Goal: Information Seeking & Learning: Learn about a topic

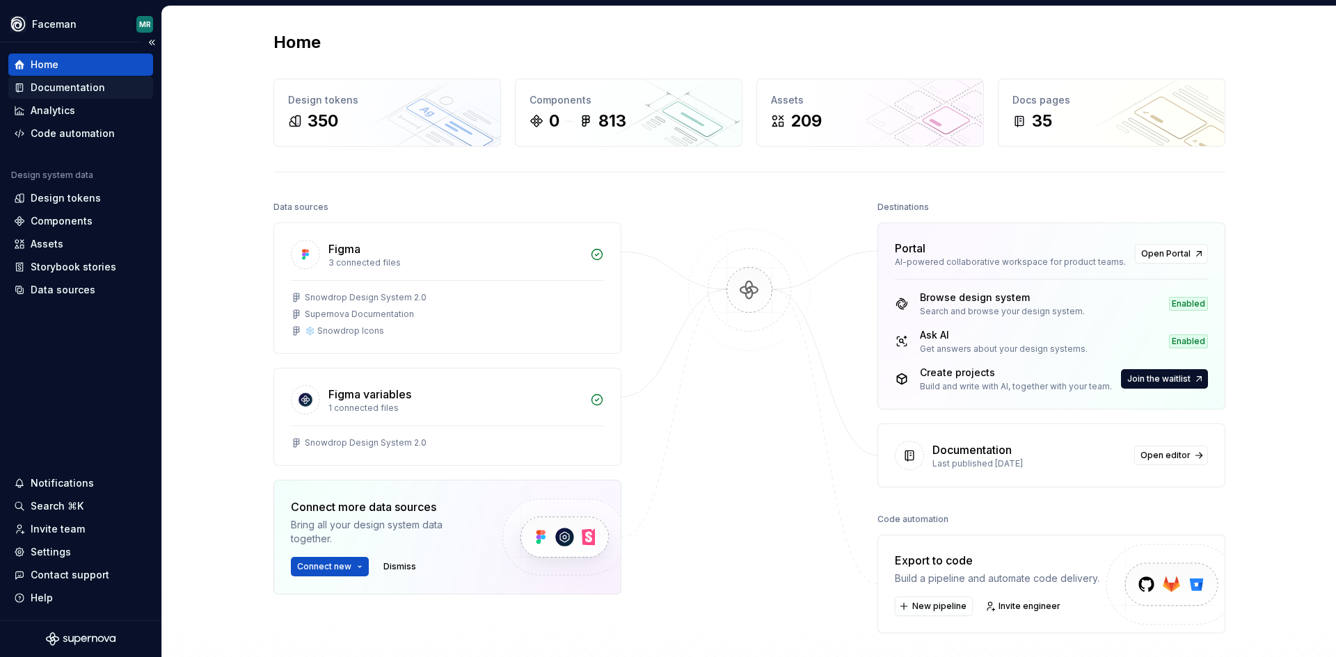
click at [69, 93] on div "Documentation" at bounding box center [68, 88] width 74 height 14
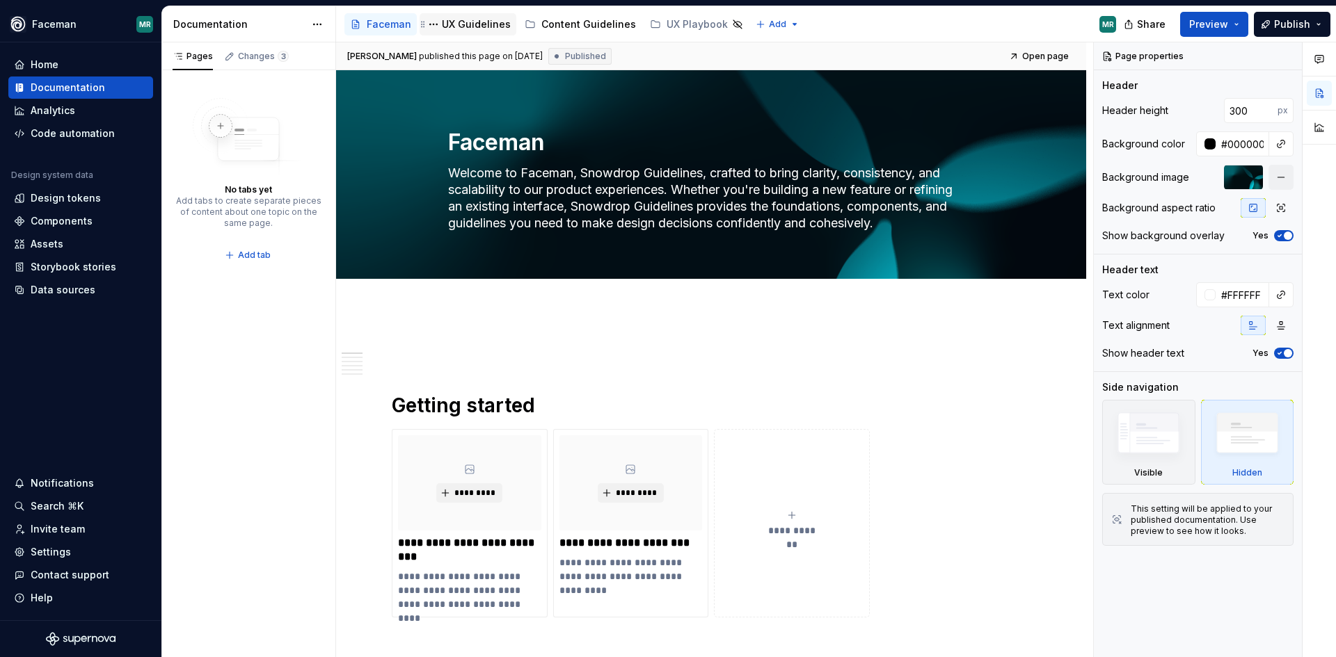
click at [467, 21] on div "UX Guidelines" at bounding box center [476, 24] width 69 height 14
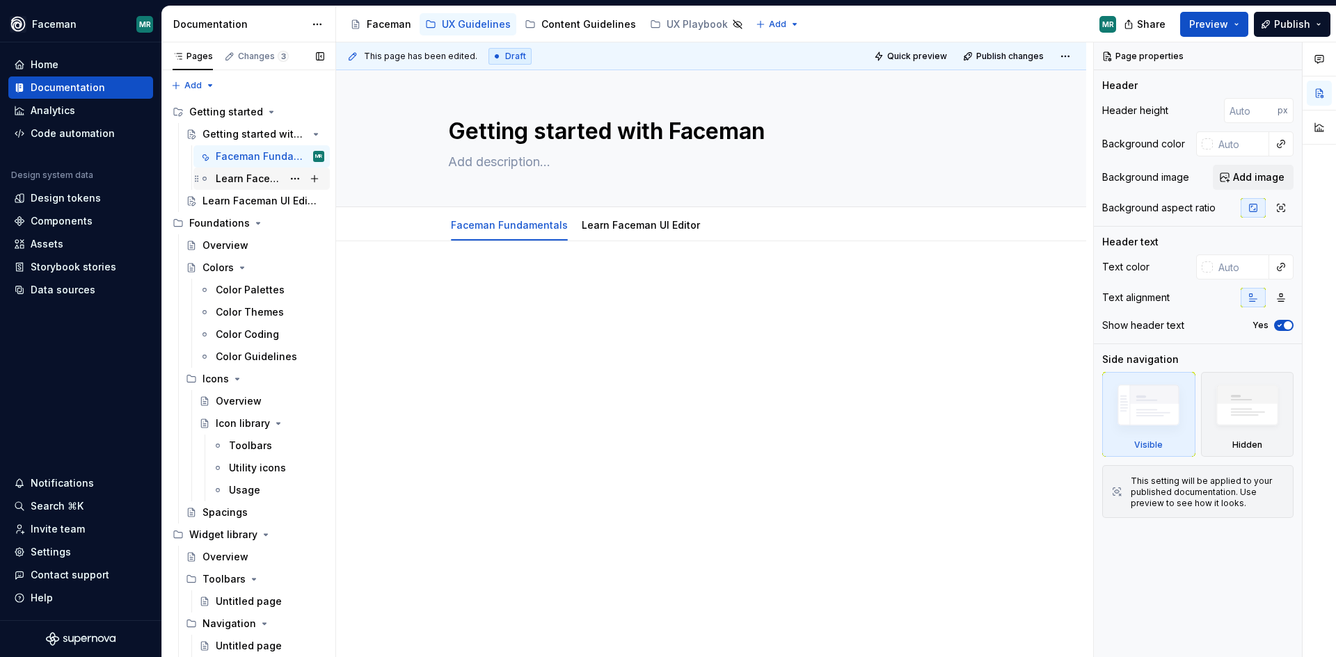
click at [232, 172] on div "Learn Faceman UI Editor" at bounding box center [249, 179] width 67 height 14
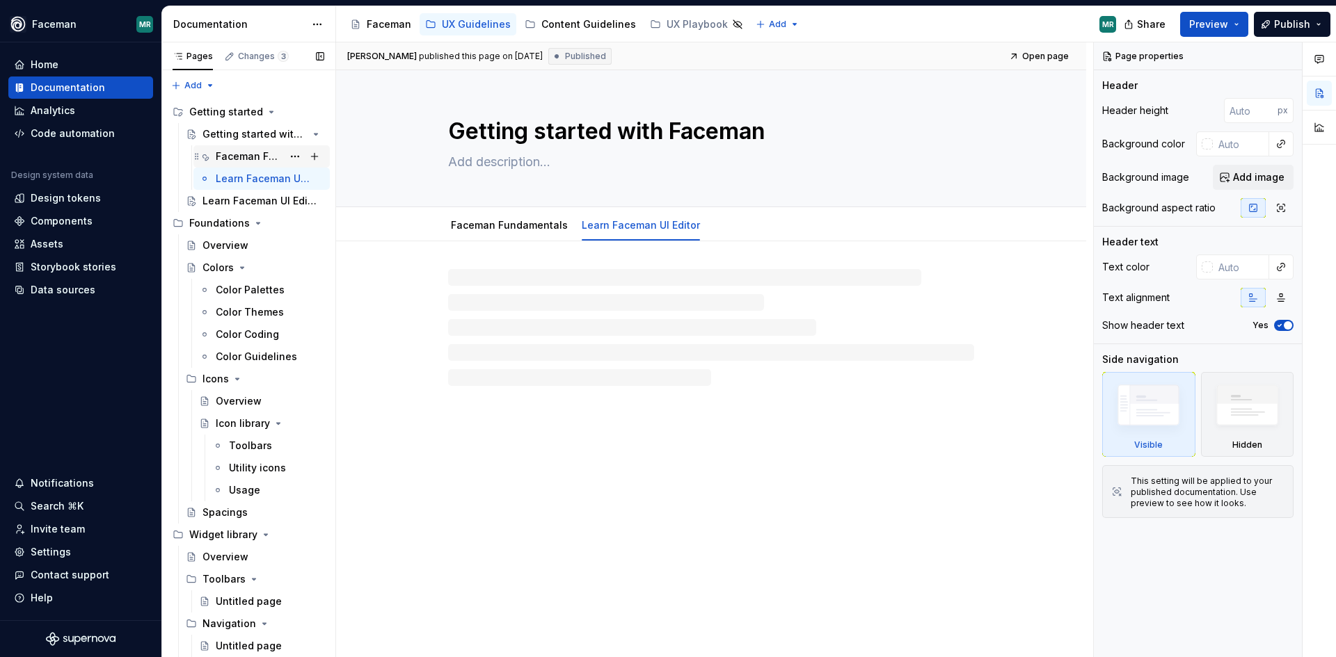
click at [237, 156] on div "Faceman Fundamentals" at bounding box center [249, 157] width 67 height 14
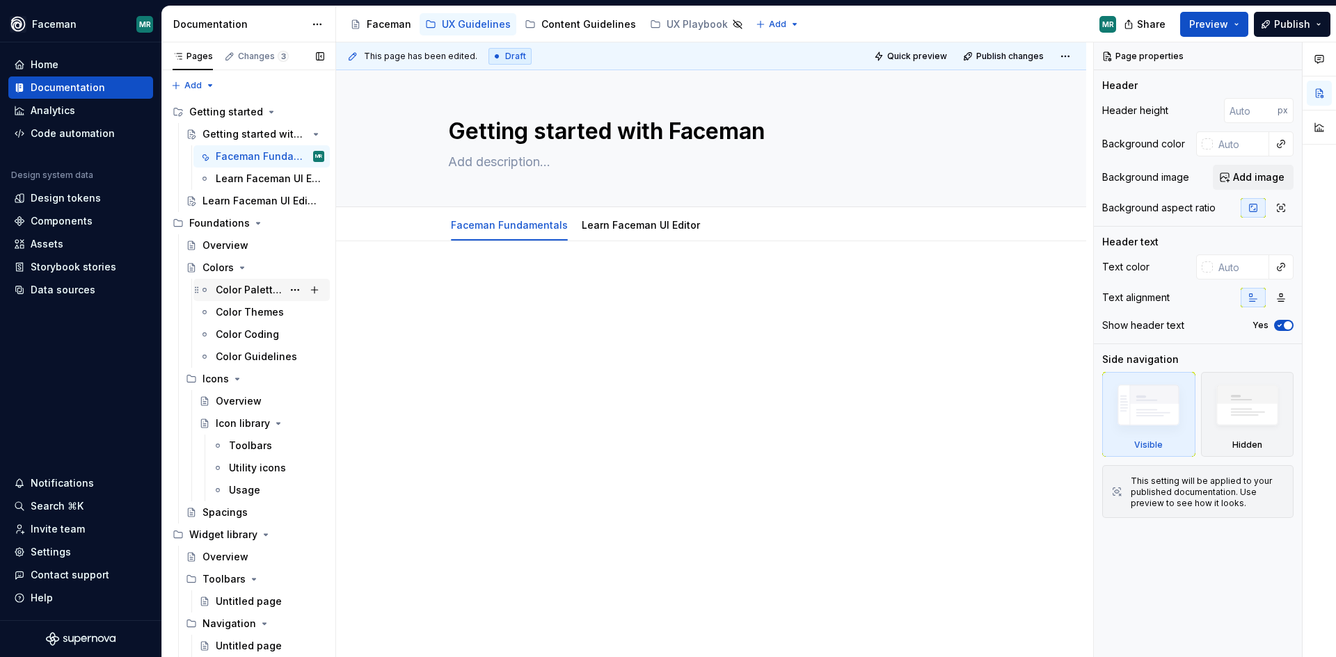
click at [232, 287] on div "Color Palettes" at bounding box center [249, 290] width 67 height 14
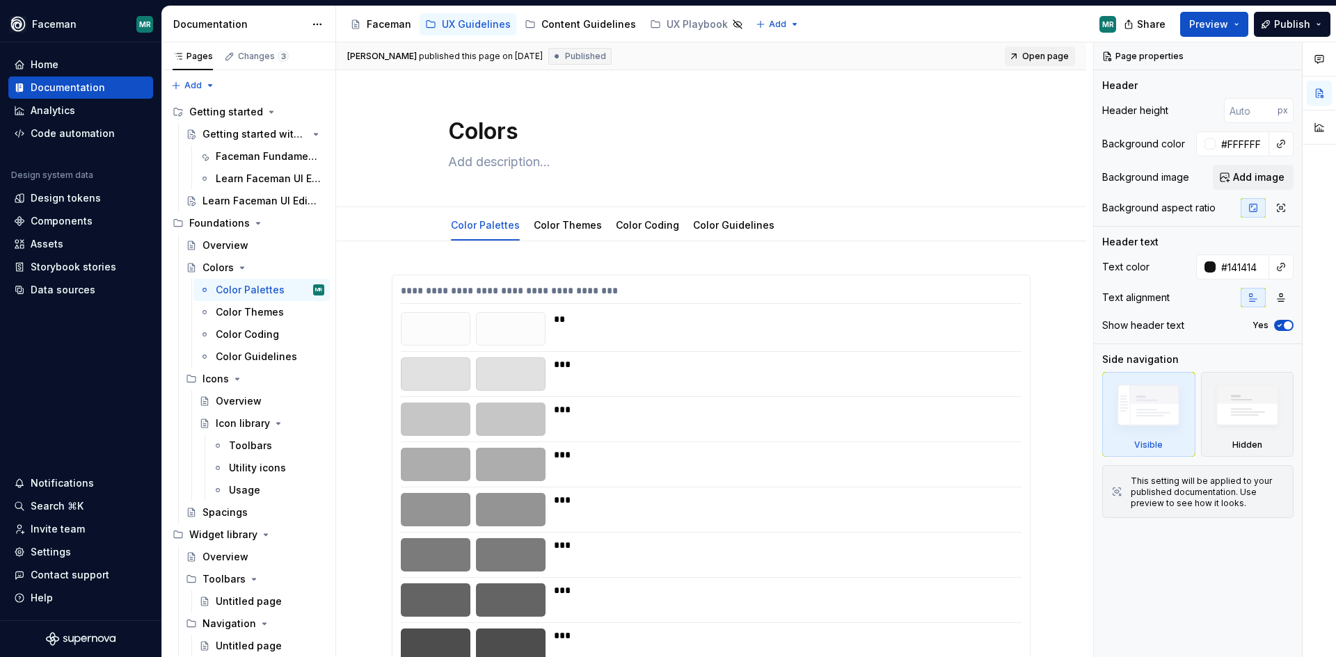
click at [1058, 61] on span "Open page" at bounding box center [1045, 56] width 47 height 11
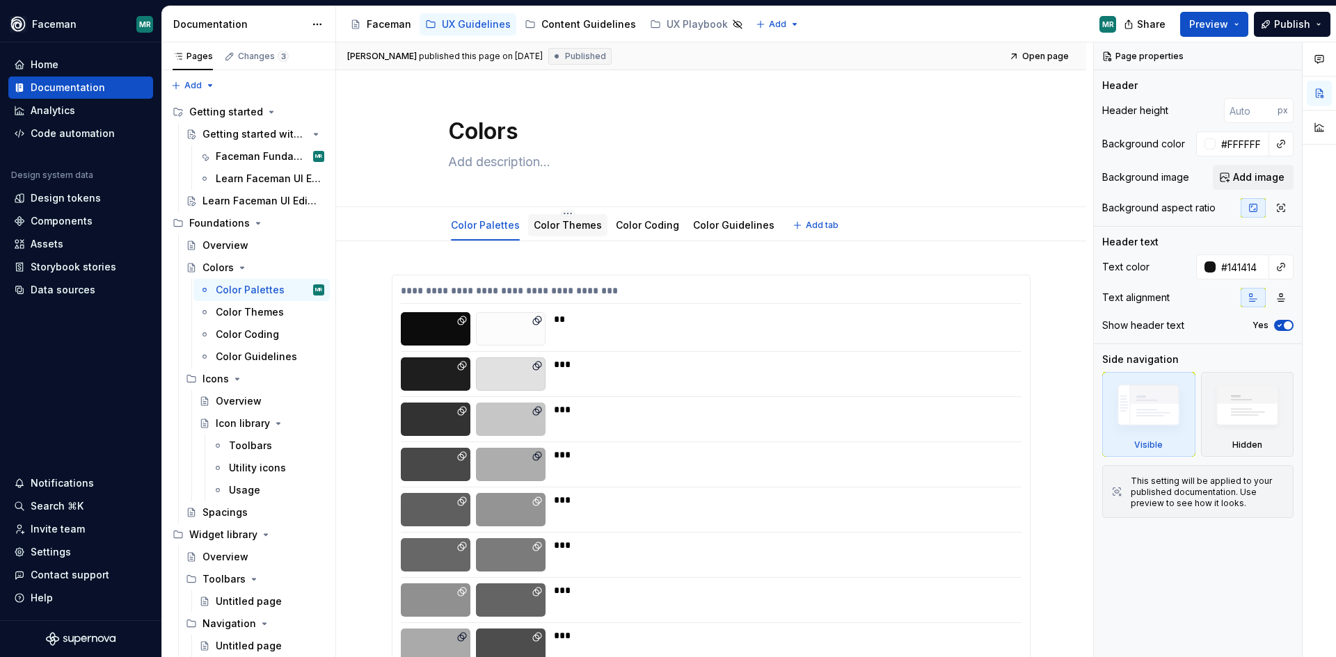
click at [561, 227] on link "Color Themes" at bounding box center [568, 225] width 68 height 12
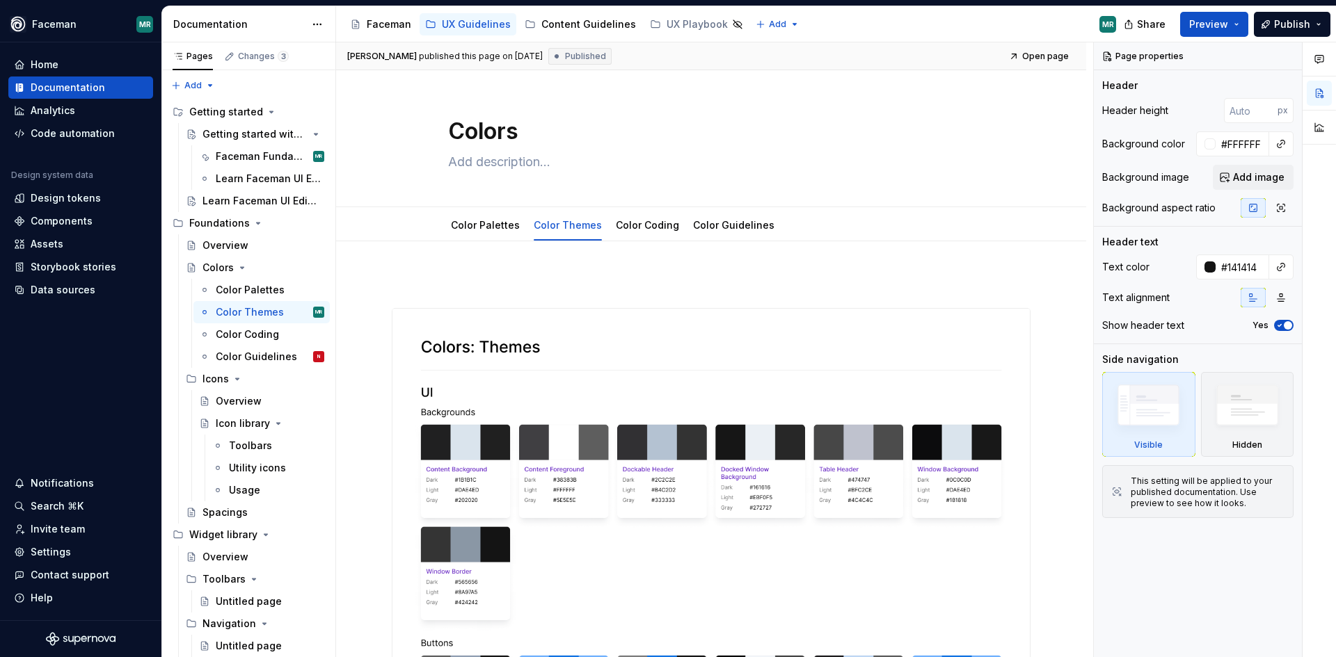
type textarea "*"
click at [81, 201] on div "Design tokens" at bounding box center [66, 198] width 70 height 14
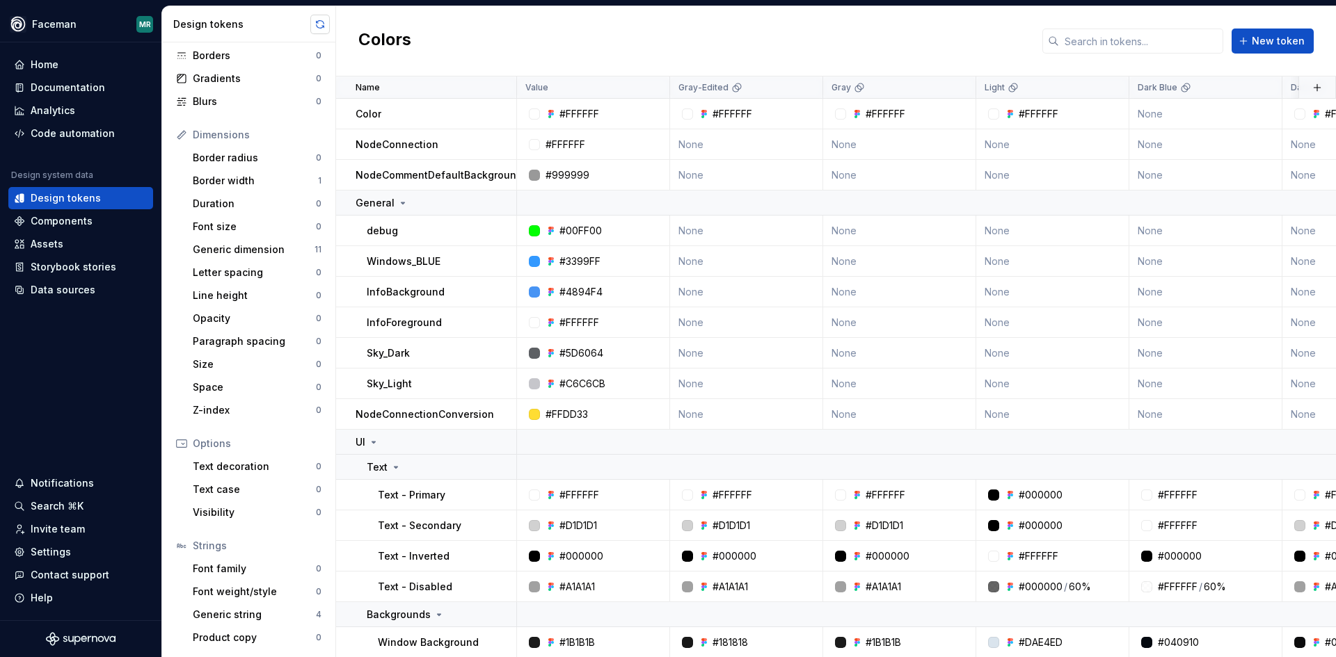
click at [319, 28] on button "button" at bounding box center [319, 24] width 19 height 19
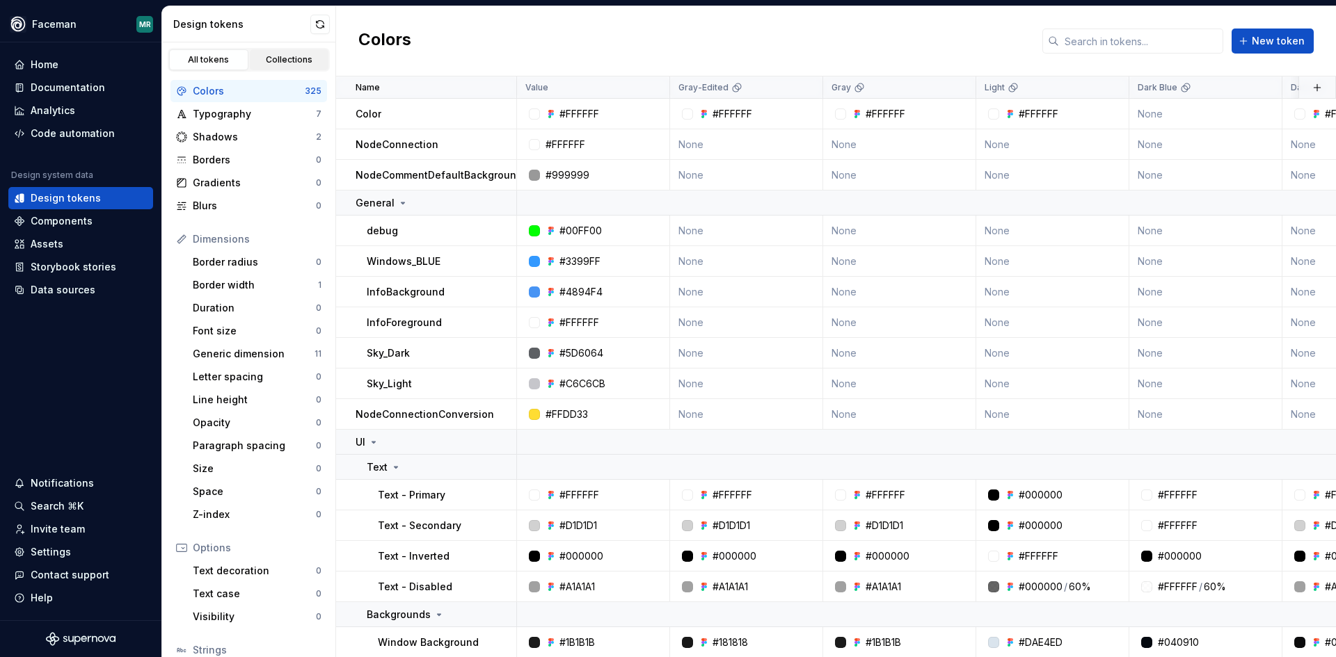
click at [288, 63] on div "Collections" at bounding box center [290, 59] width 70 height 11
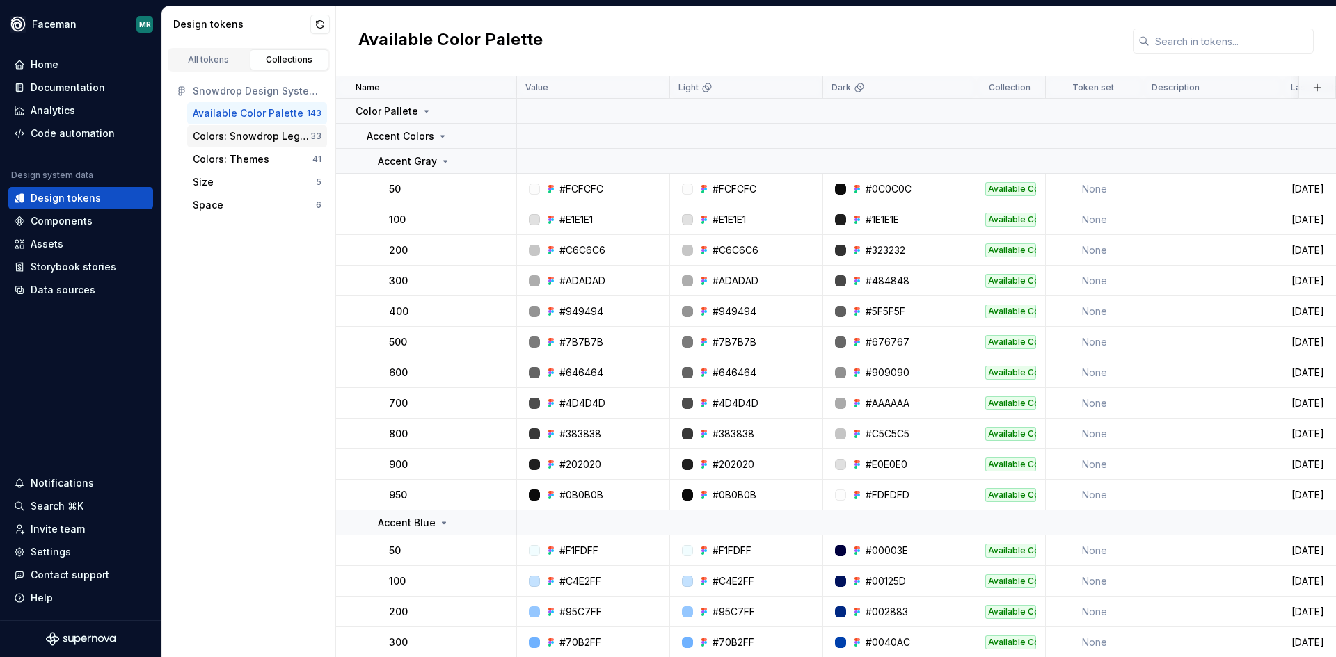
click at [227, 134] on div "Colors: Snowdrop Legacy" at bounding box center [252, 136] width 118 height 14
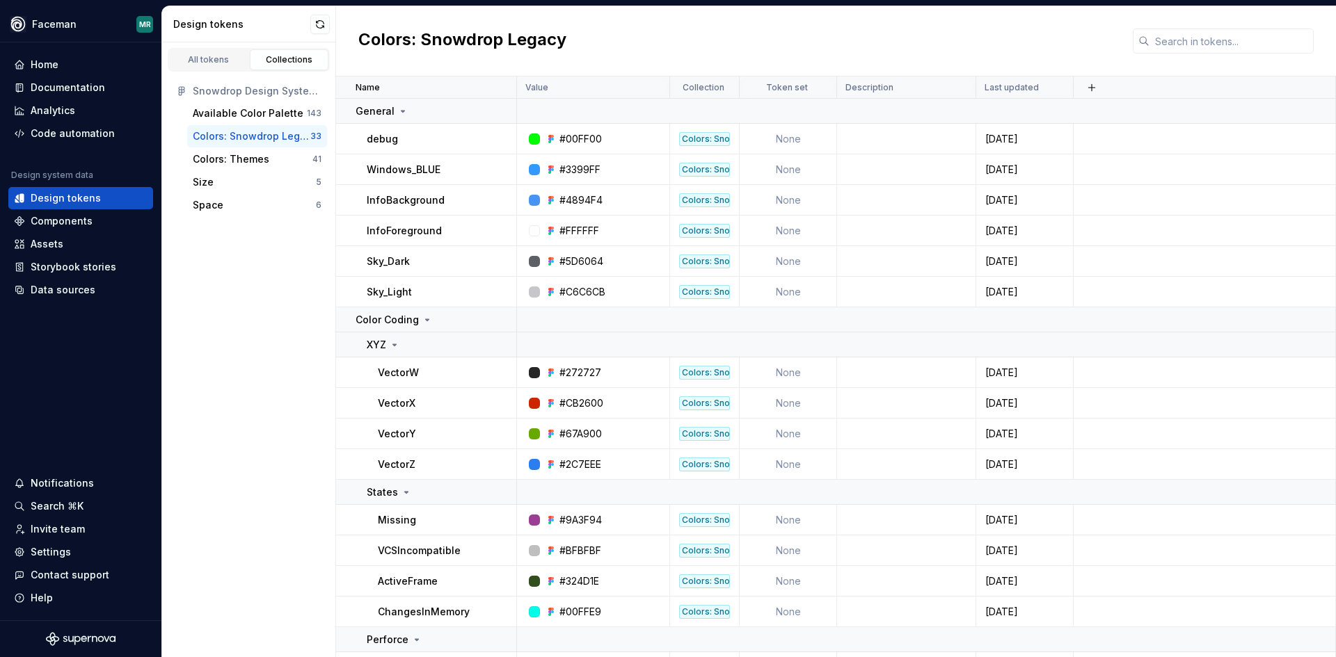
drag, startPoint x: 391, startPoint y: 172, endPoint x: 269, endPoint y: 281, distance: 163.5
click at [266, 284] on div "All tokens Collections Snowdrop Design System 2.0 Available Color Palette 143 C…" at bounding box center [249, 349] width 174 height 615
click at [495, 171] on button "button" at bounding box center [497, 169] width 19 height 19
click at [287, 274] on html "Faceman MR Home Documentation Analytics Code automation Design system data Desi…" at bounding box center [668, 328] width 1336 height 657
click at [236, 113] on div "Available Color Palette" at bounding box center [248, 113] width 111 height 14
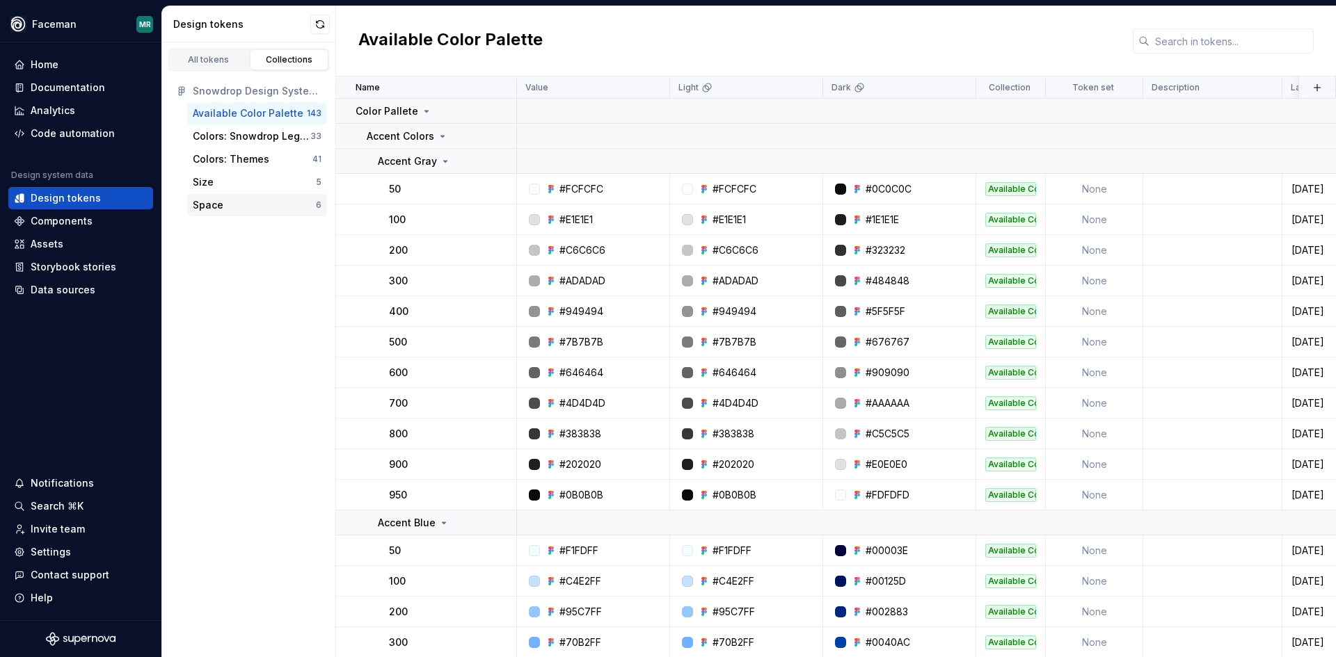
click at [230, 205] on div "Space" at bounding box center [254, 205] width 123 height 14
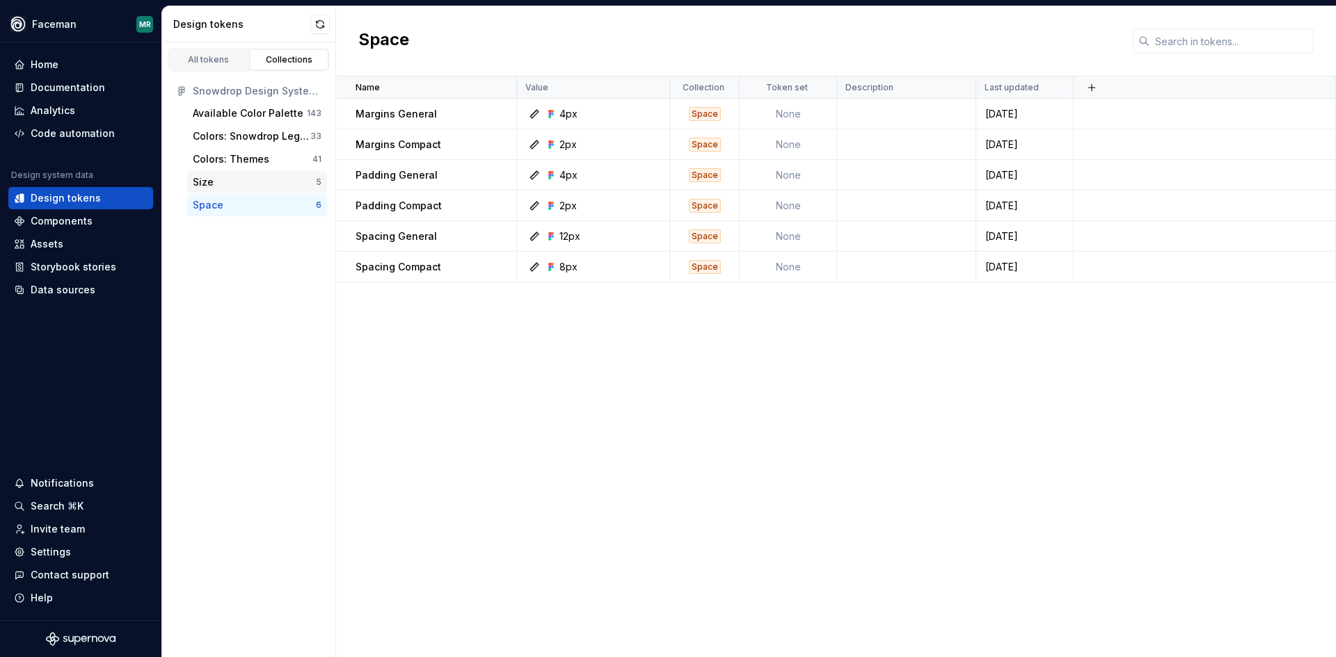
click at [232, 181] on div "Size" at bounding box center [254, 182] width 123 height 14
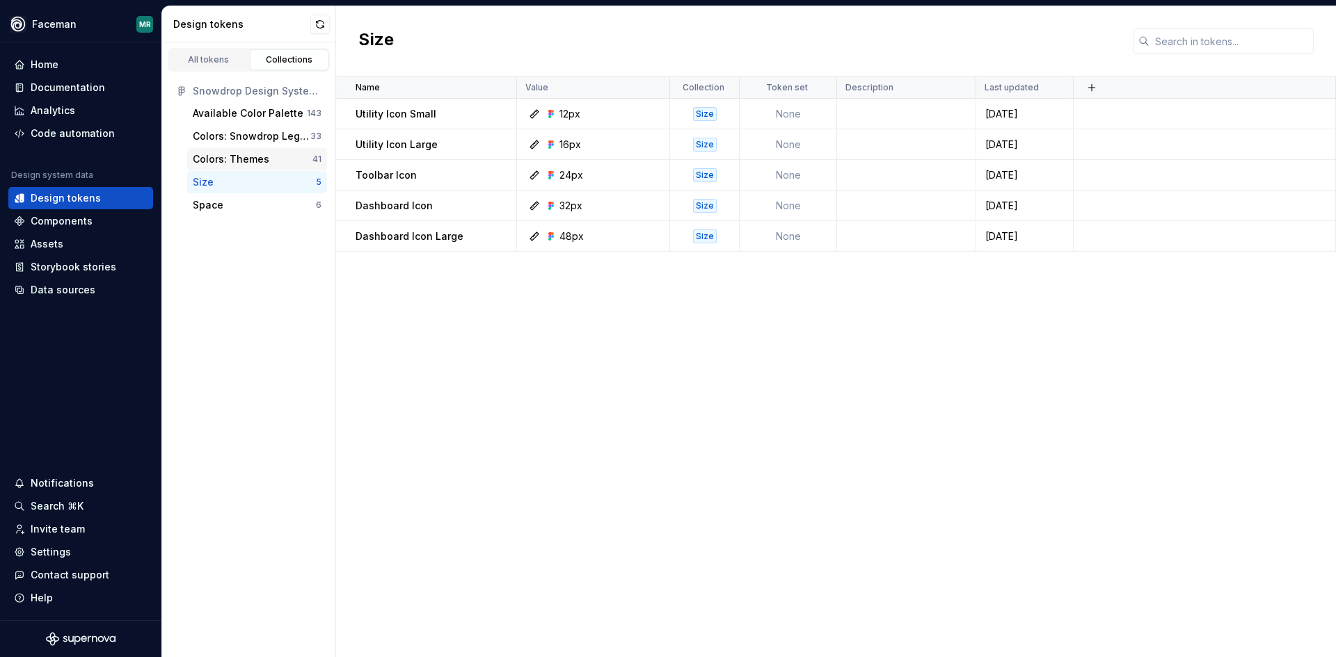
click at [244, 156] on div "Colors: Themes" at bounding box center [231, 159] width 77 height 14
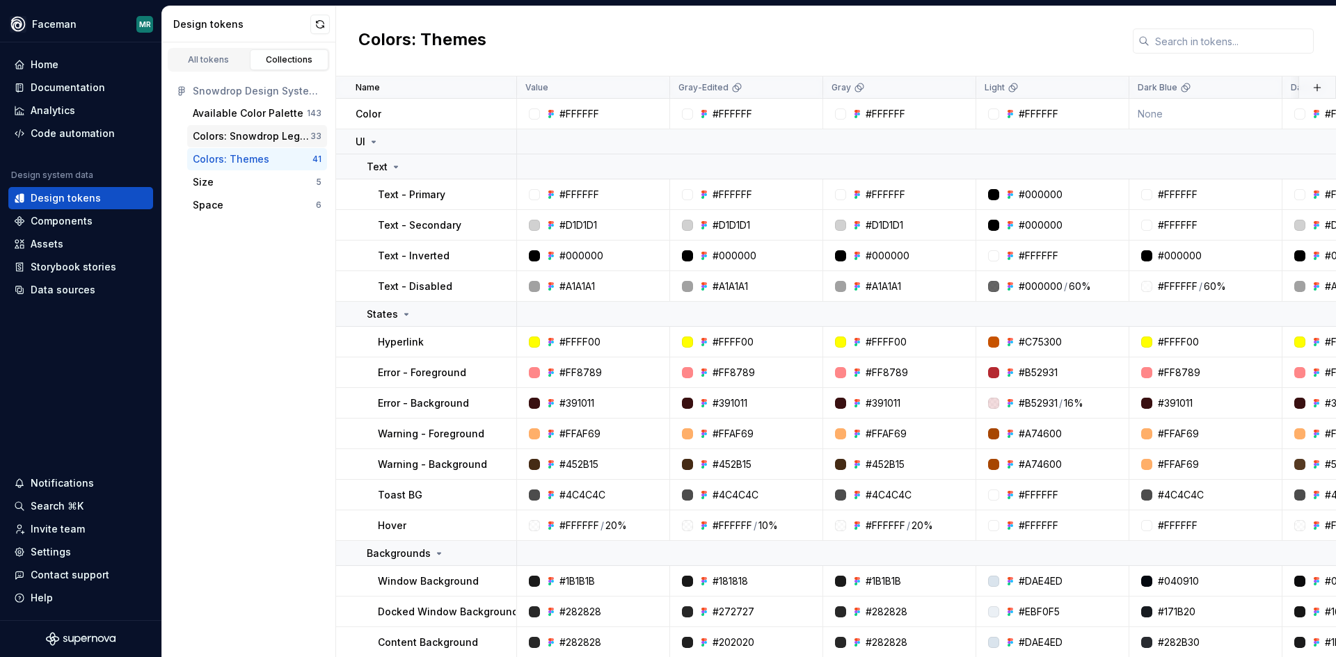
click at [252, 138] on div "Colors: Snowdrop Legacy" at bounding box center [252, 136] width 118 height 14
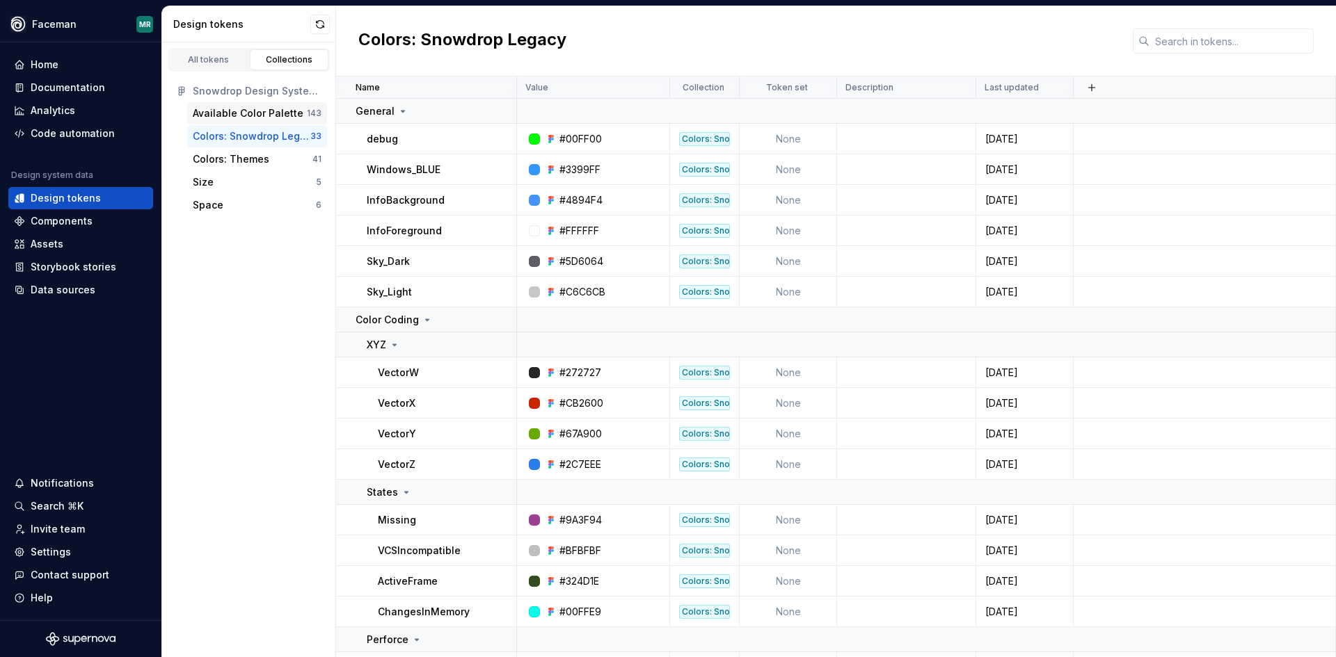
click at [253, 109] on div "Available Color Palette" at bounding box center [248, 113] width 111 height 14
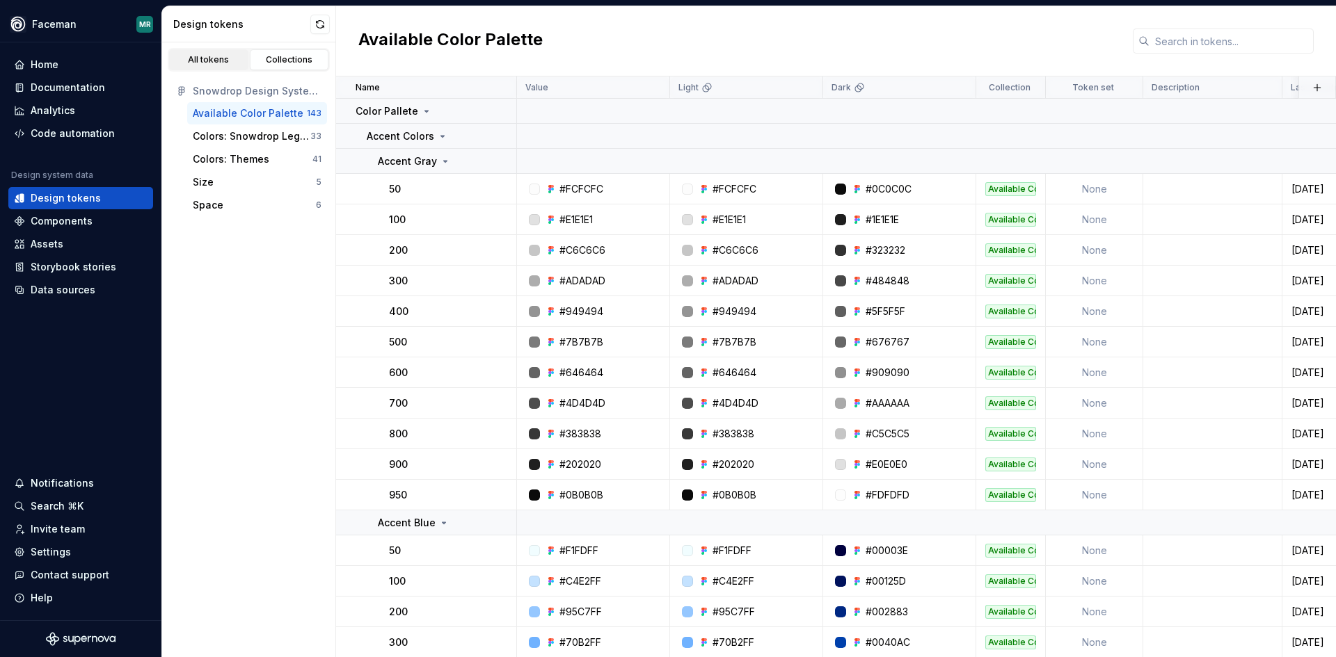
click at [204, 55] on div "All tokens" at bounding box center [209, 59] width 70 height 11
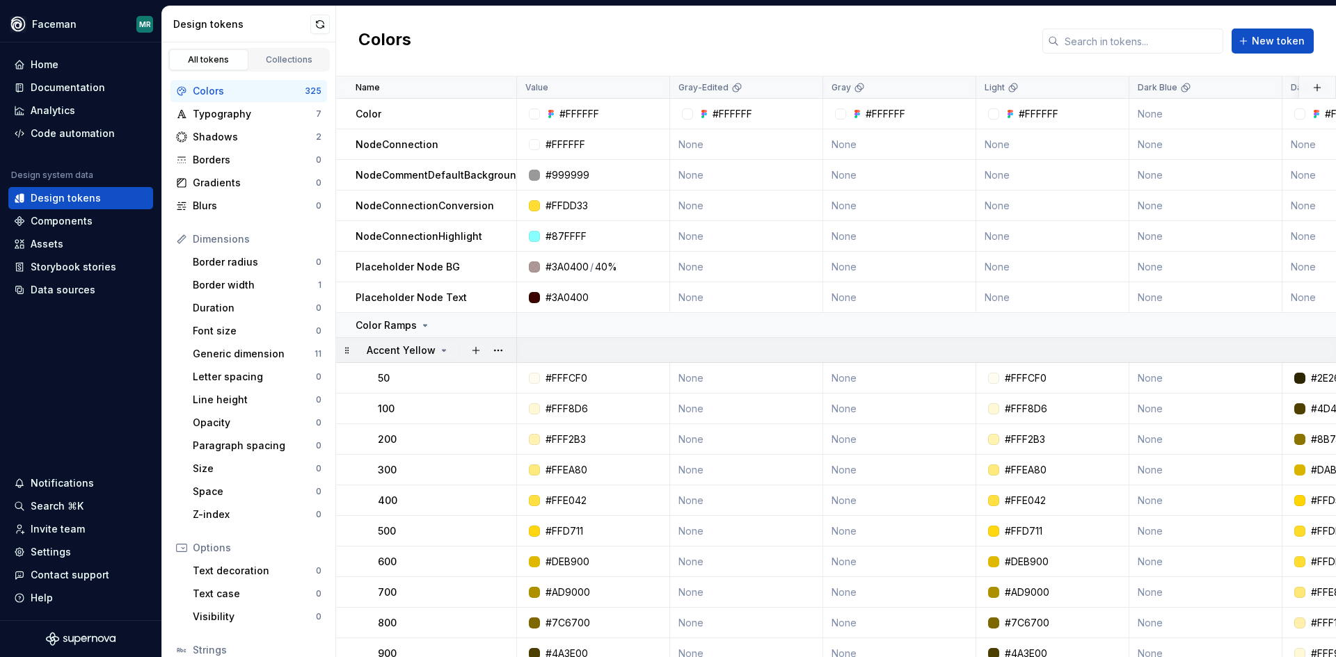
click at [349, 352] on icon at bounding box center [347, 350] width 11 height 11
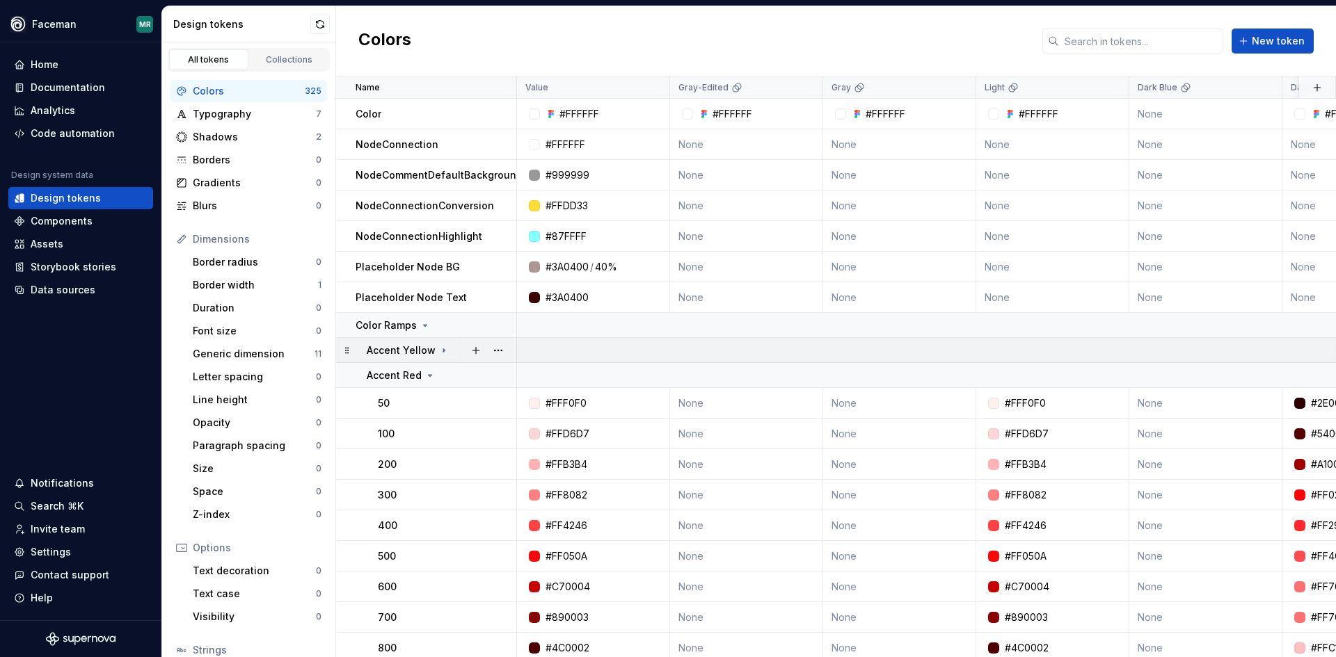
click at [349, 352] on icon at bounding box center [347, 350] width 11 height 11
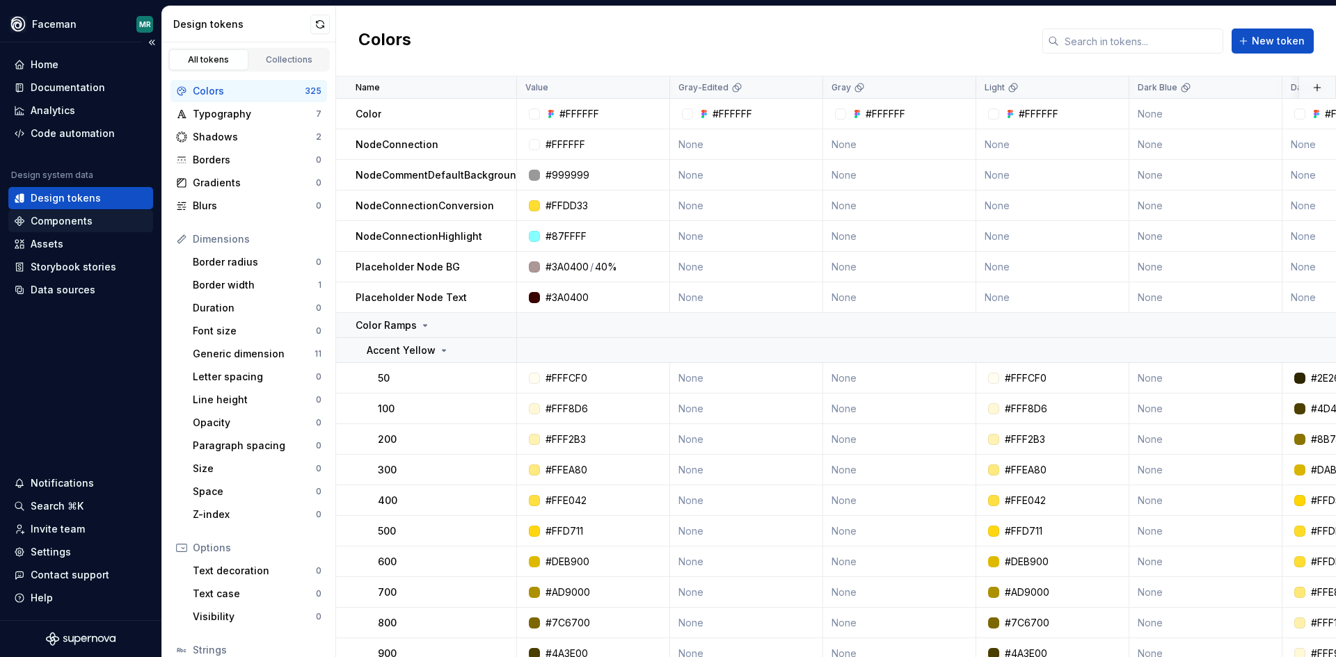
click at [64, 213] on div "Components" at bounding box center [80, 221] width 145 height 22
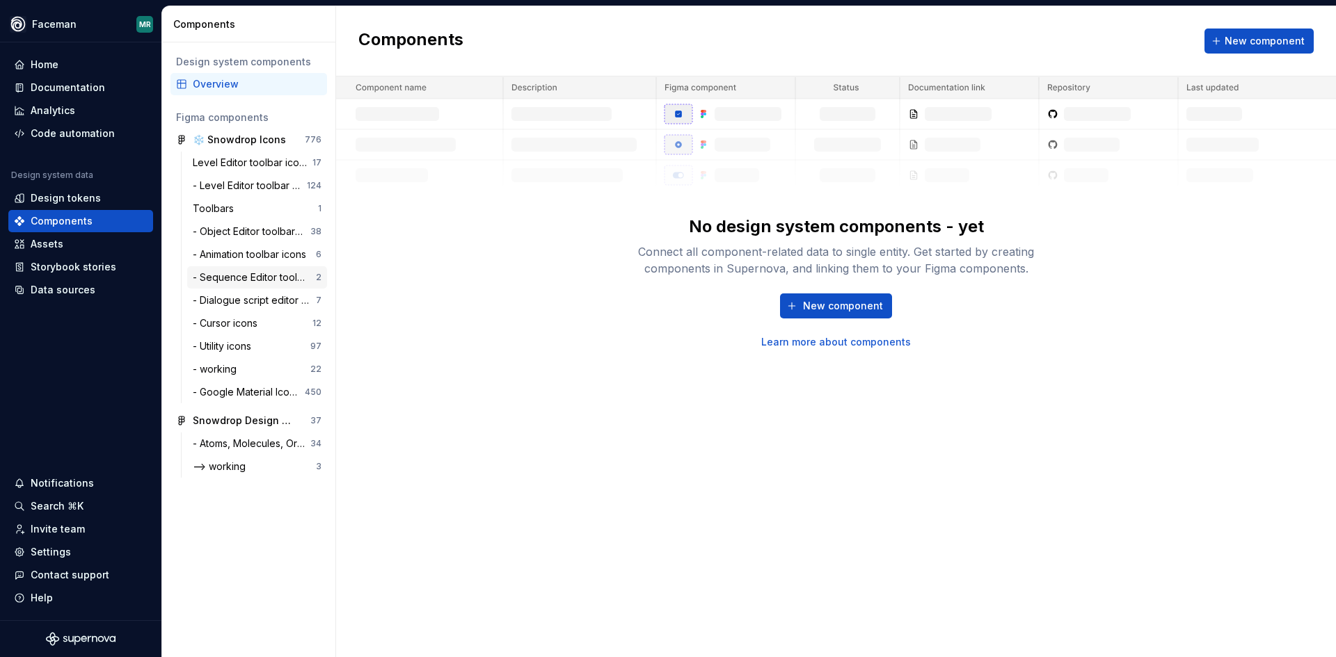
click at [237, 285] on div "- Sequence Editor toolbar icons 2" at bounding box center [257, 277] width 140 height 22
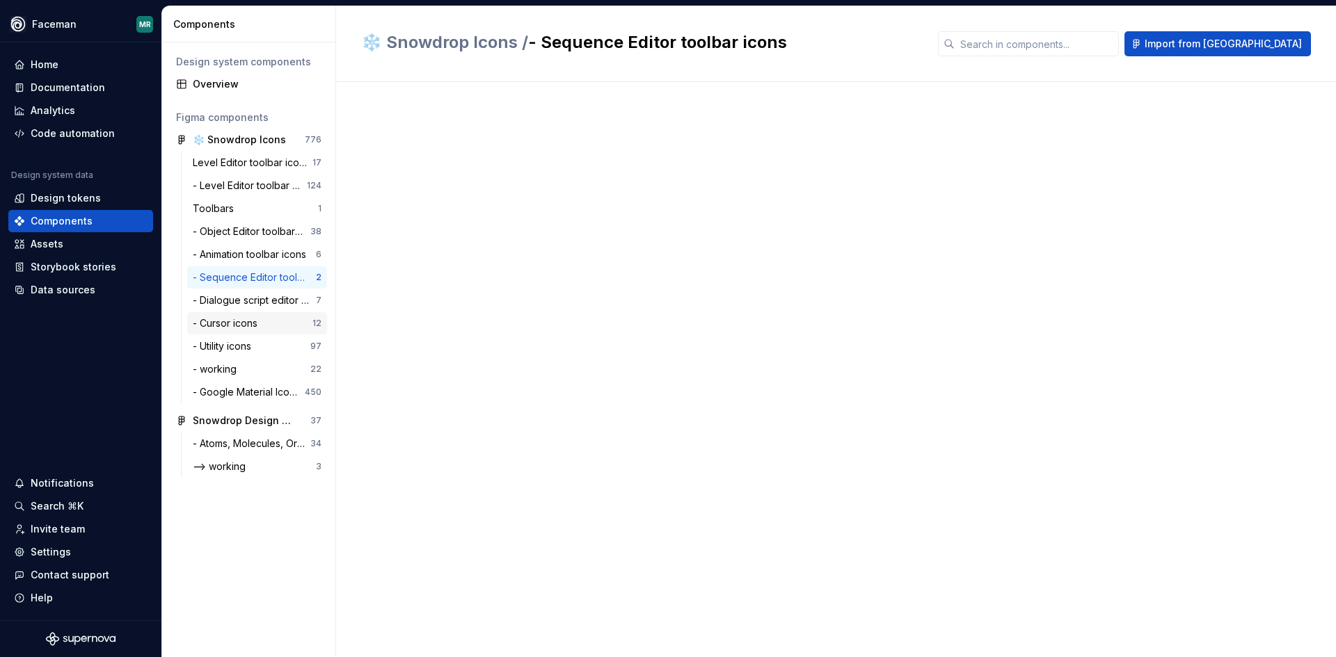
click at [242, 321] on div "- Cursor icons" at bounding box center [228, 324] width 70 height 14
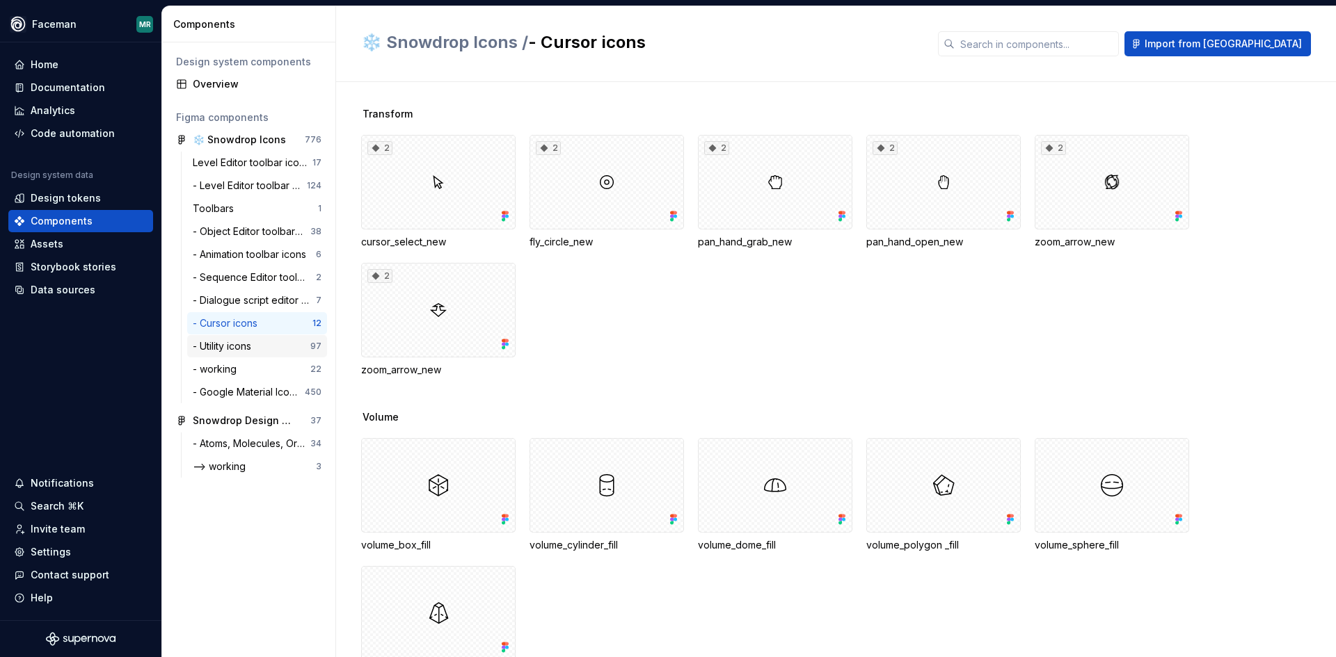
click at [244, 337] on div "- Utility icons 97" at bounding box center [257, 346] width 140 height 22
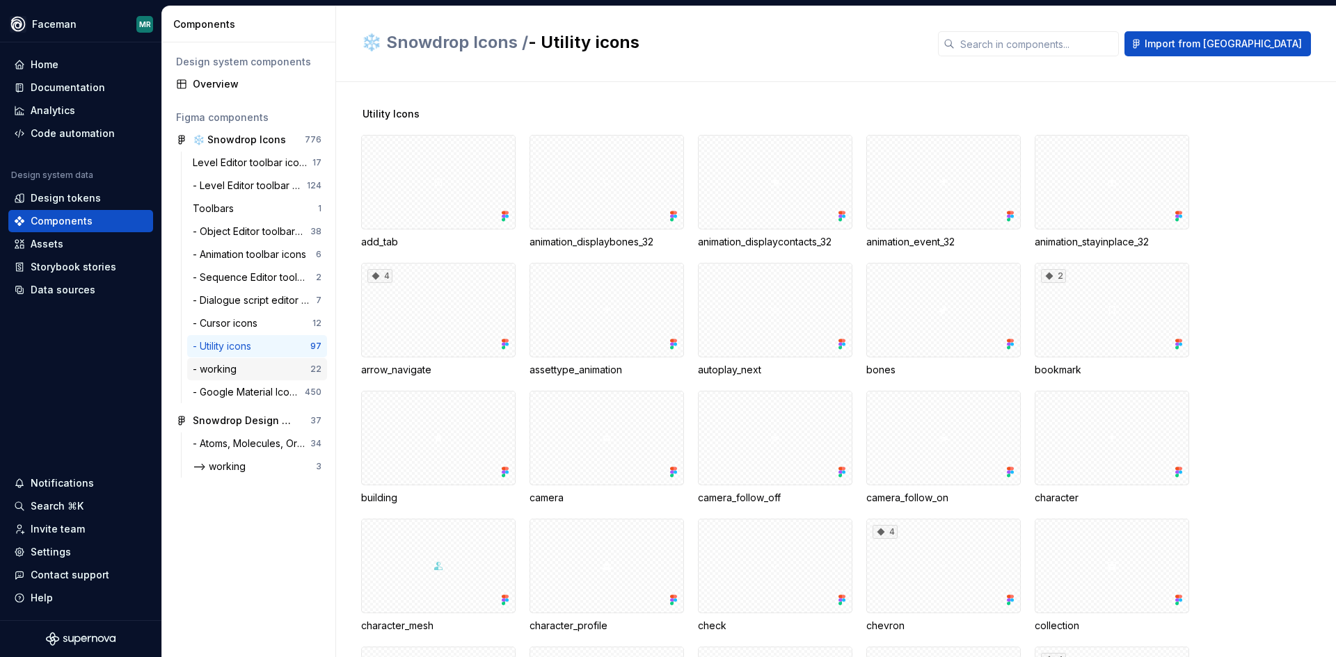
click at [230, 369] on div "- working" at bounding box center [217, 369] width 49 height 14
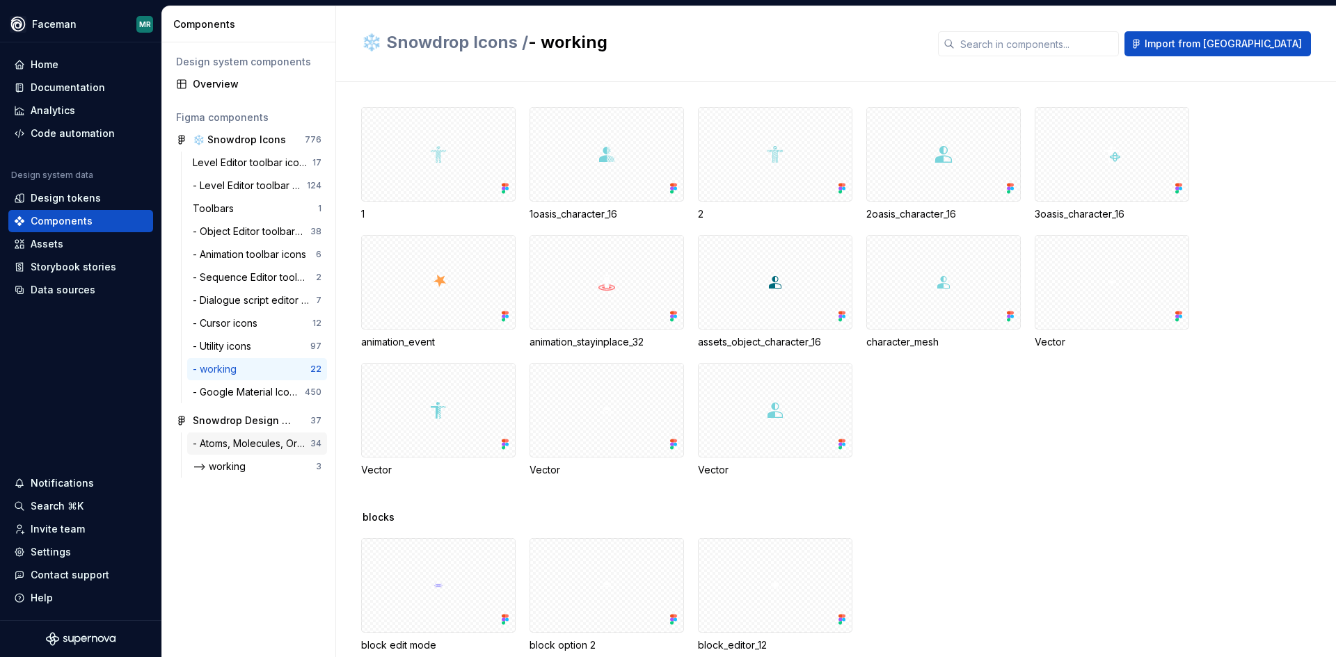
click at [227, 433] on div "- Atoms, Molecules, Organisms 34" at bounding box center [257, 444] width 140 height 22
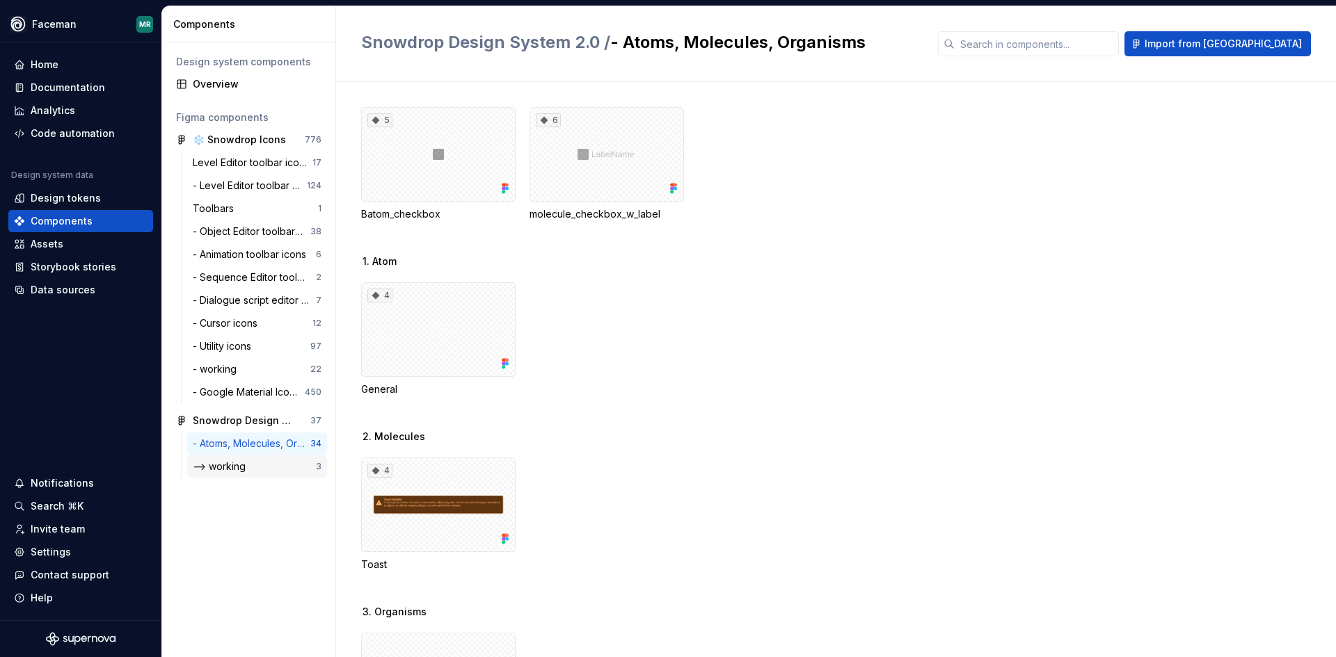
click at [227, 462] on div "--> working" at bounding box center [222, 467] width 58 height 14
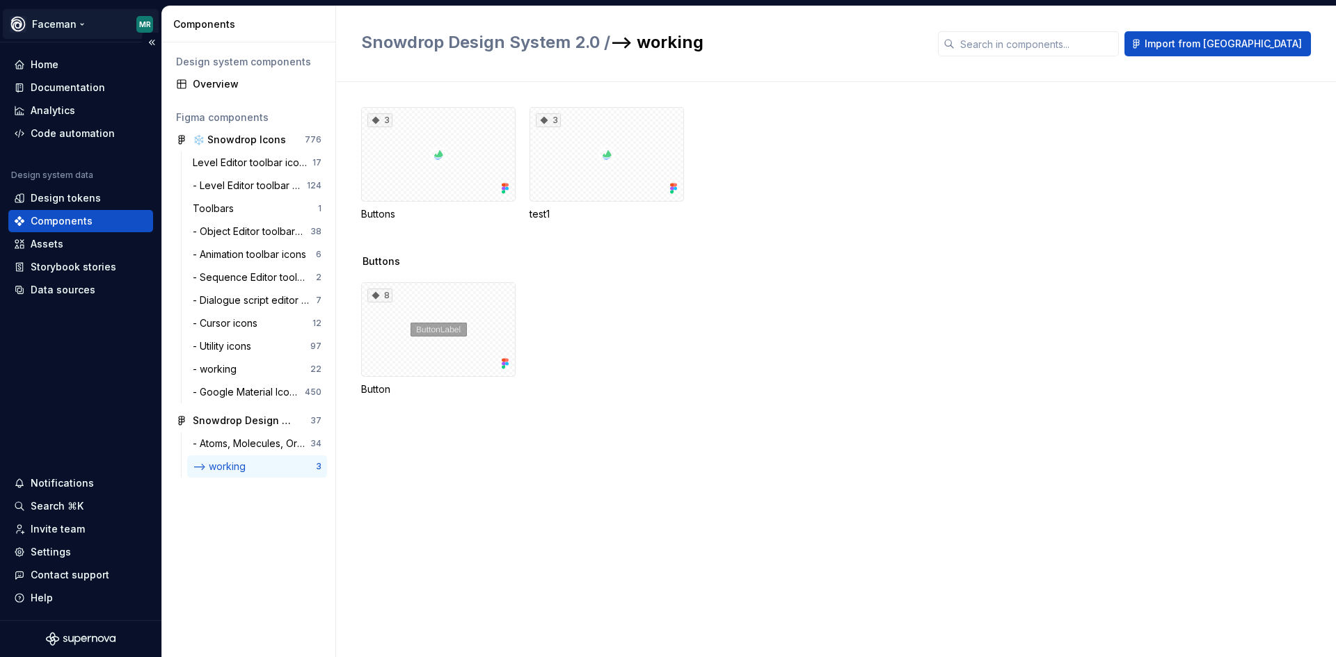
click at [52, 26] on html "Faceman MR Home Documentation Analytics Code automation Design system data Desi…" at bounding box center [668, 328] width 1336 height 657
click at [123, 350] on html "Faceman MR Home Documentation Analytics Code automation Design system data Desi…" at bounding box center [668, 328] width 1336 height 657
click at [44, 54] on div "Home" at bounding box center [80, 65] width 145 height 22
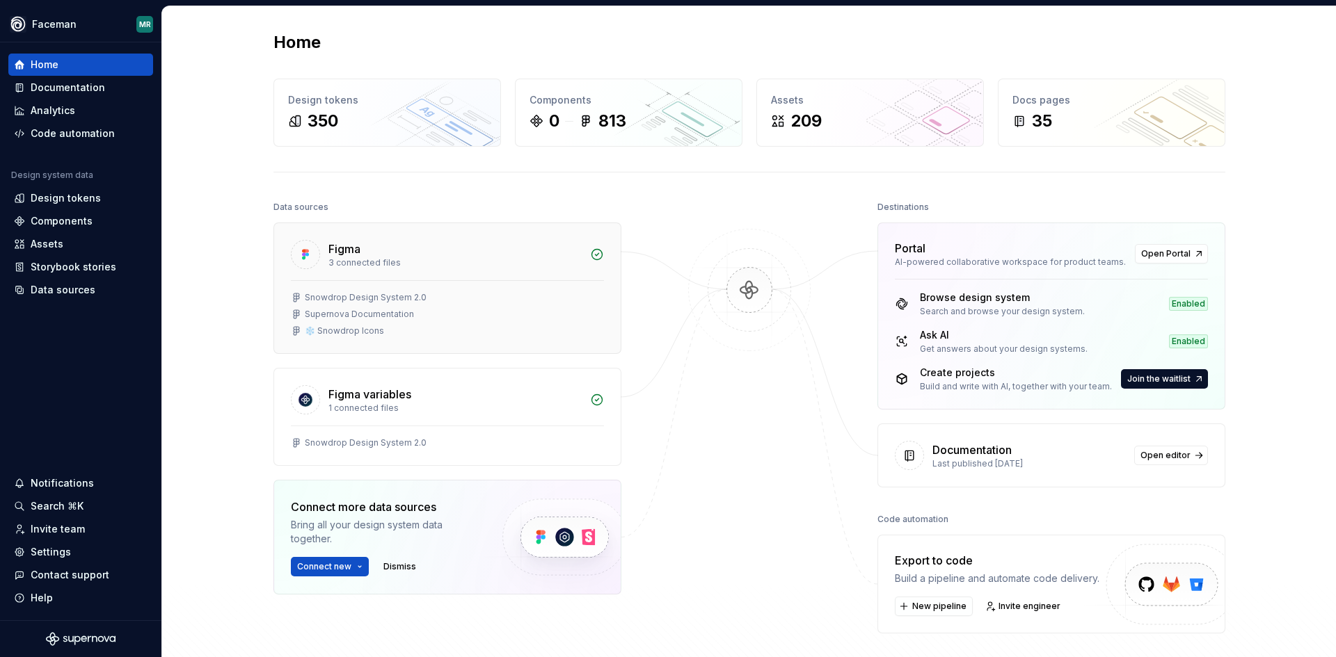
click at [558, 254] on div "Figma" at bounding box center [454, 249] width 253 height 17
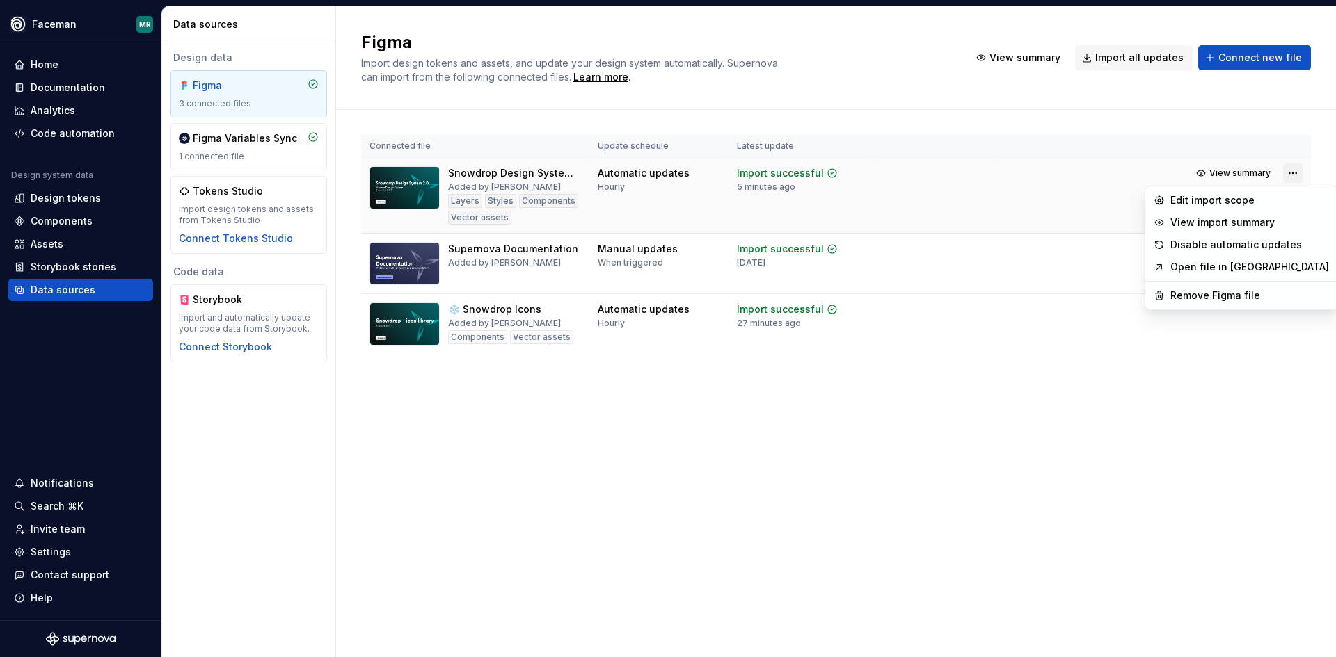
click at [1288, 168] on html "Faceman MR Home Documentation Analytics Code automation Design system data Desi…" at bounding box center [668, 328] width 1336 height 657
click at [1226, 246] on div "Disable automatic updates" at bounding box center [1249, 245] width 159 height 14
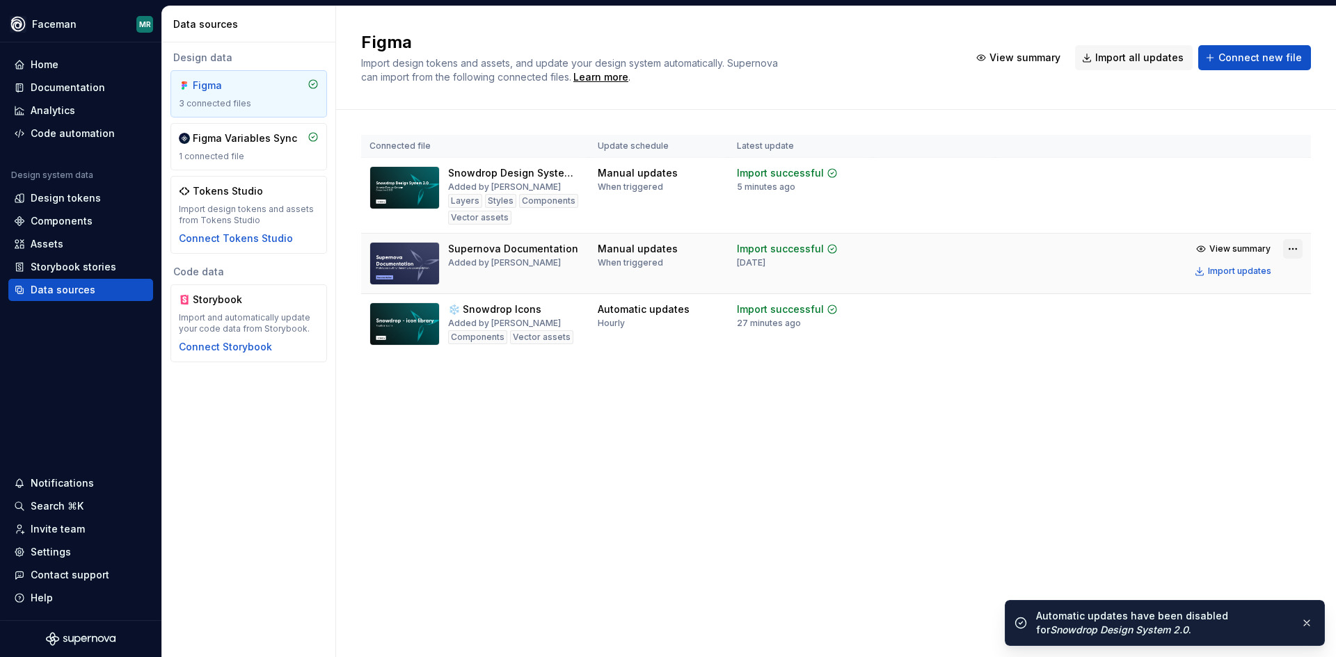
click at [1288, 248] on html "Faceman MR Home Documentation Analytics Code automation Design system data Desi…" at bounding box center [668, 328] width 1336 height 657
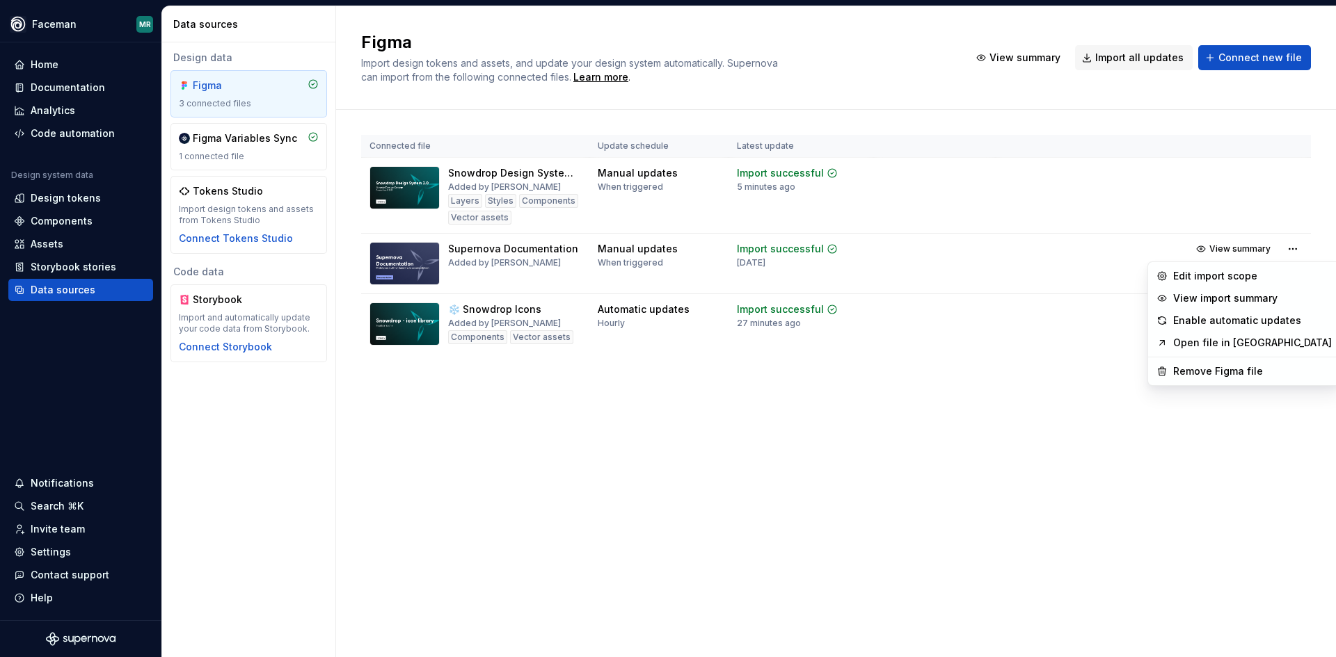
click at [1057, 449] on html "Faceman MR Home Documentation Analytics Code automation Design system data Desi…" at bounding box center [668, 328] width 1336 height 657
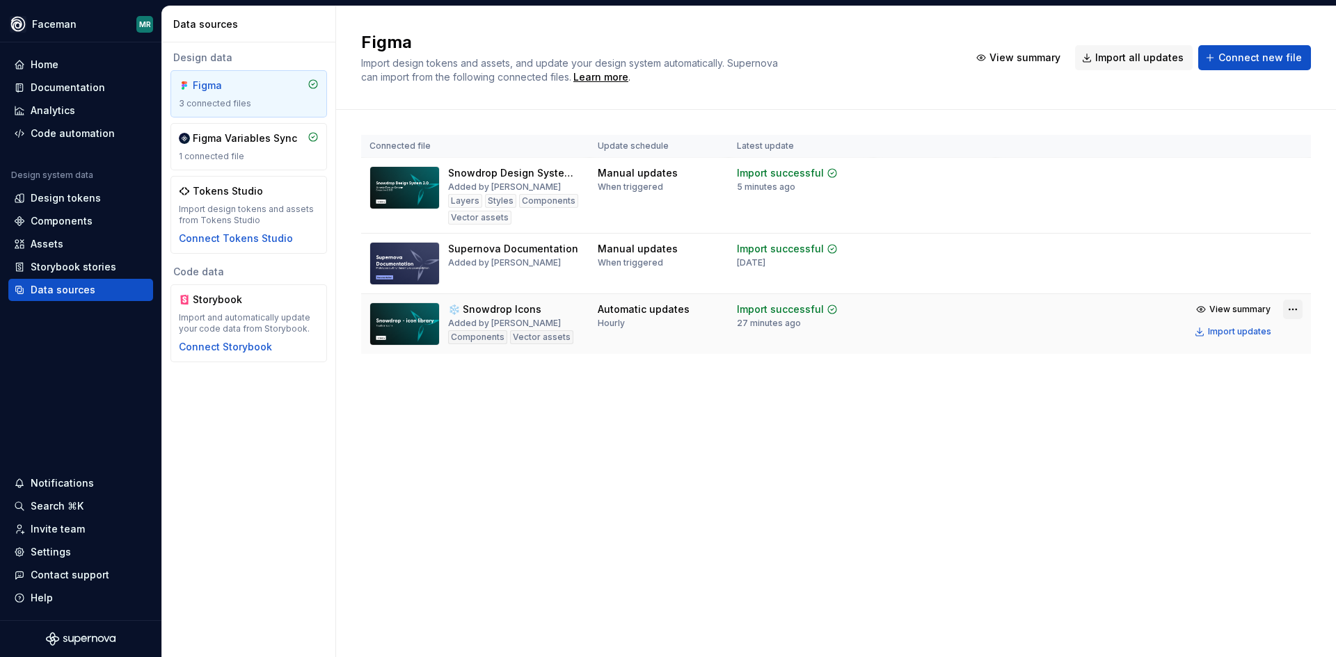
click at [1292, 308] on html "Faceman MR Home Documentation Analytics Code automation Design system data Desi…" at bounding box center [668, 328] width 1336 height 657
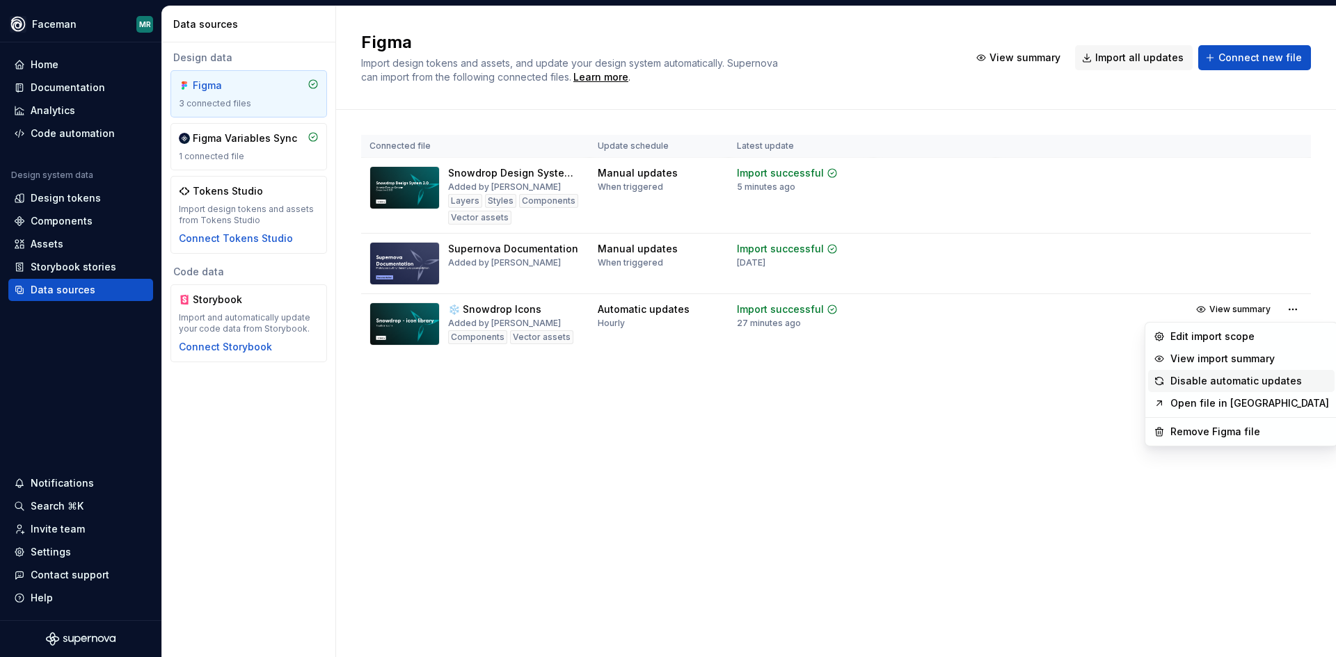
click at [1258, 380] on div "Disable automatic updates" at bounding box center [1249, 381] width 159 height 14
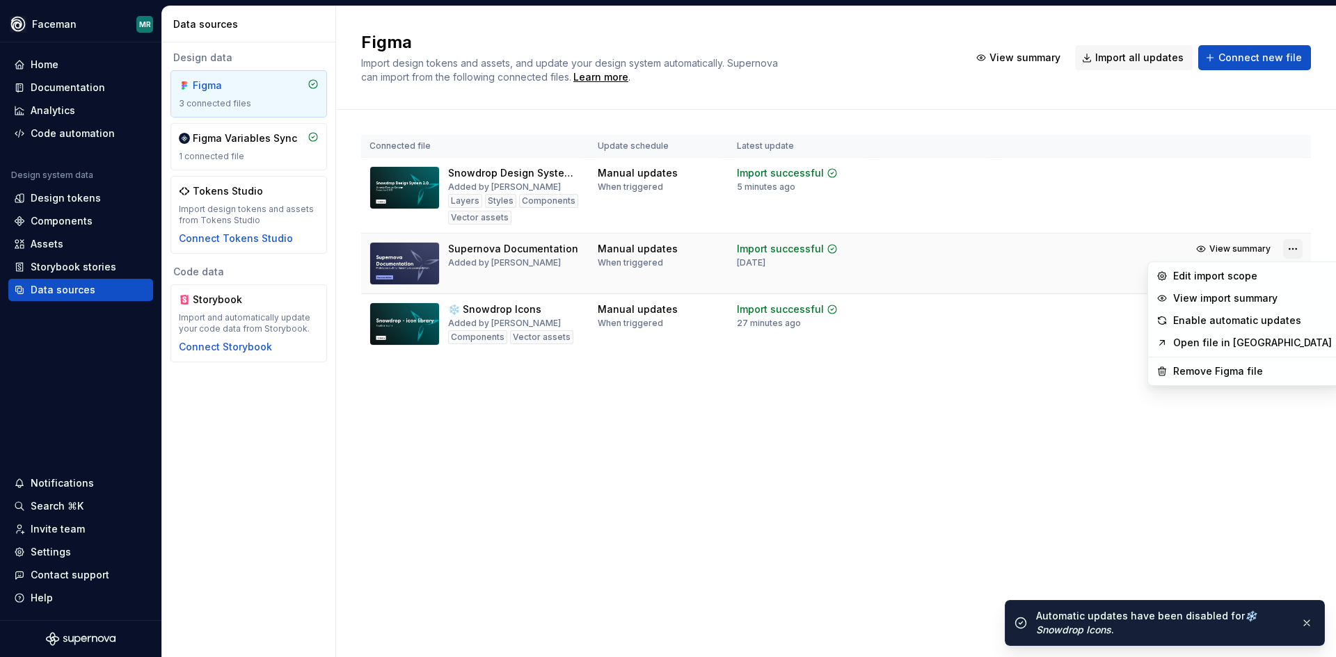
click at [1290, 256] on html "Faceman MR Home Documentation Analytics Code automation Design system data Desi…" at bounding box center [668, 328] width 1336 height 657
click at [1061, 429] on html "Faceman MR Home Documentation Analytics Code automation Design system data Desi…" at bounding box center [668, 328] width 1336 height 657
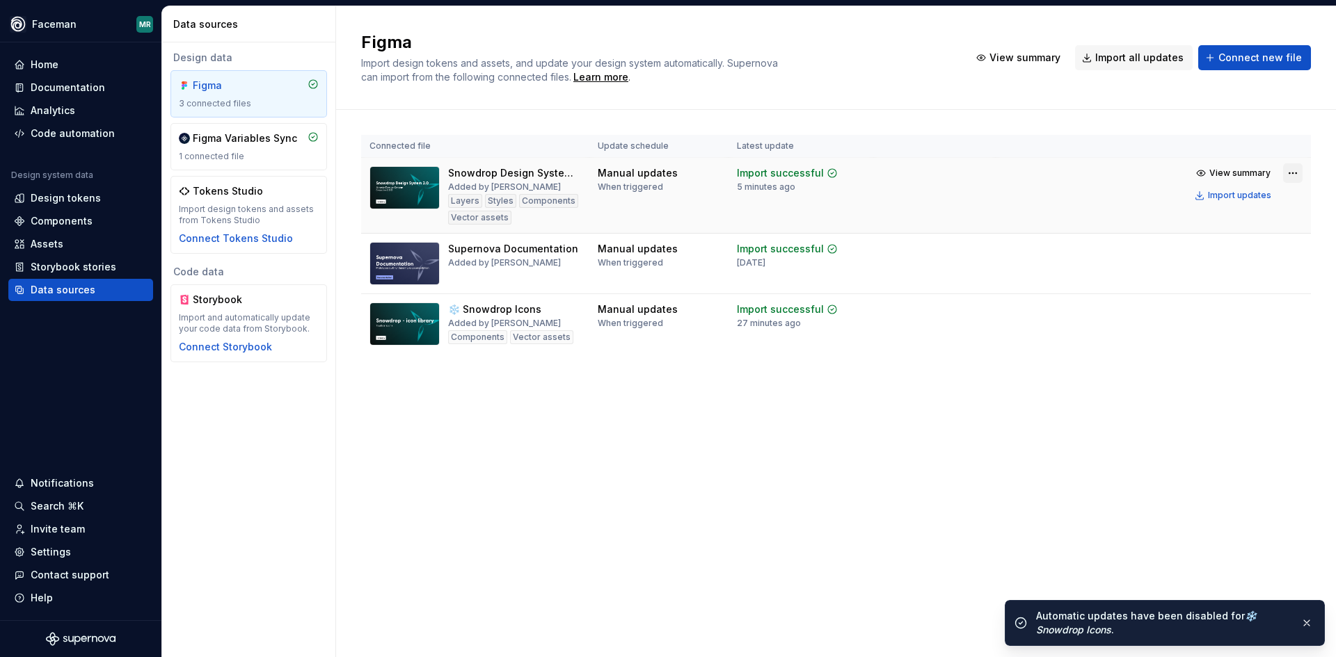
click at [1292, 170] on html "Faceman MR Home Documentation Analytics Code automation Design system data Desi…" at bounding box center [668, 328] width 1336 height 657
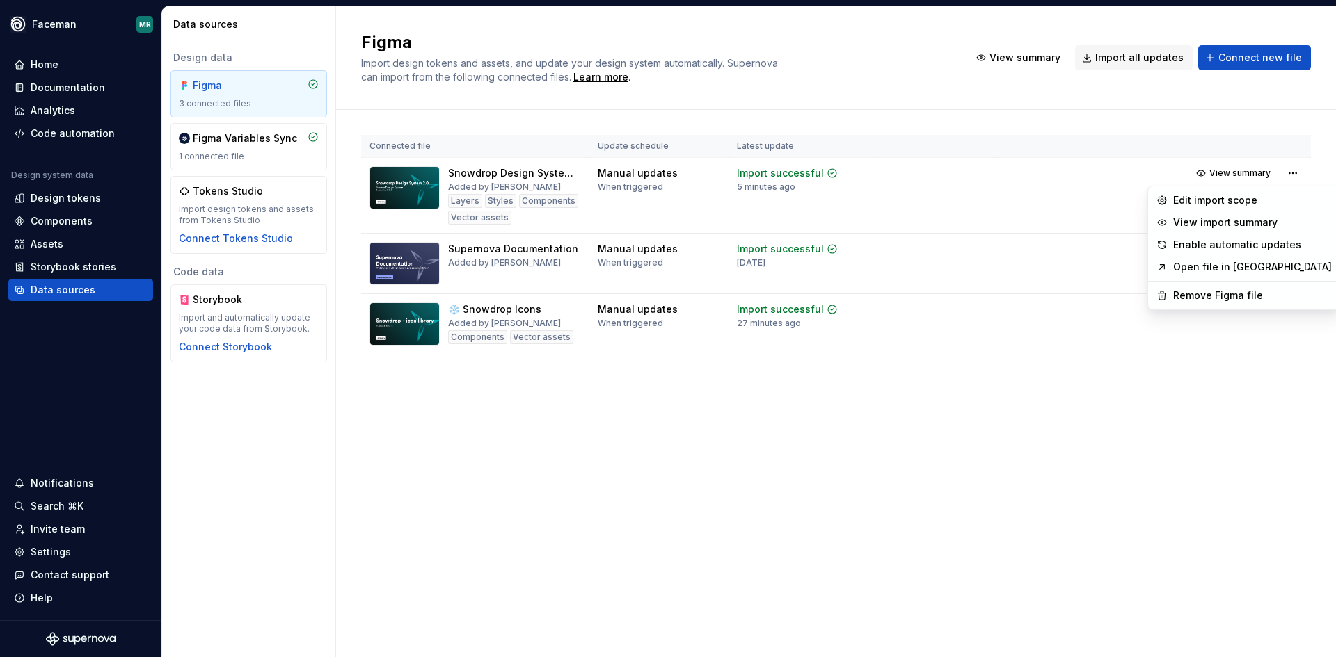
click at [1201, 478] on html "Faceman MR Home Documentation Analytics Code automation Design system data Desi…" at bounding box center [668, 328] width 1336 height 657
click at [1285, 174] on html "Faceman MR Home Documentation Analytics Code automation Design system data Desi…" at bounding box center [668, 328] width 1336 height 657
click at [1256, 440] on html "Faceman MR Home Documentation Analytics Code automation Design system data Desi…" at bounding box center [668, 328] width 1336 height 657
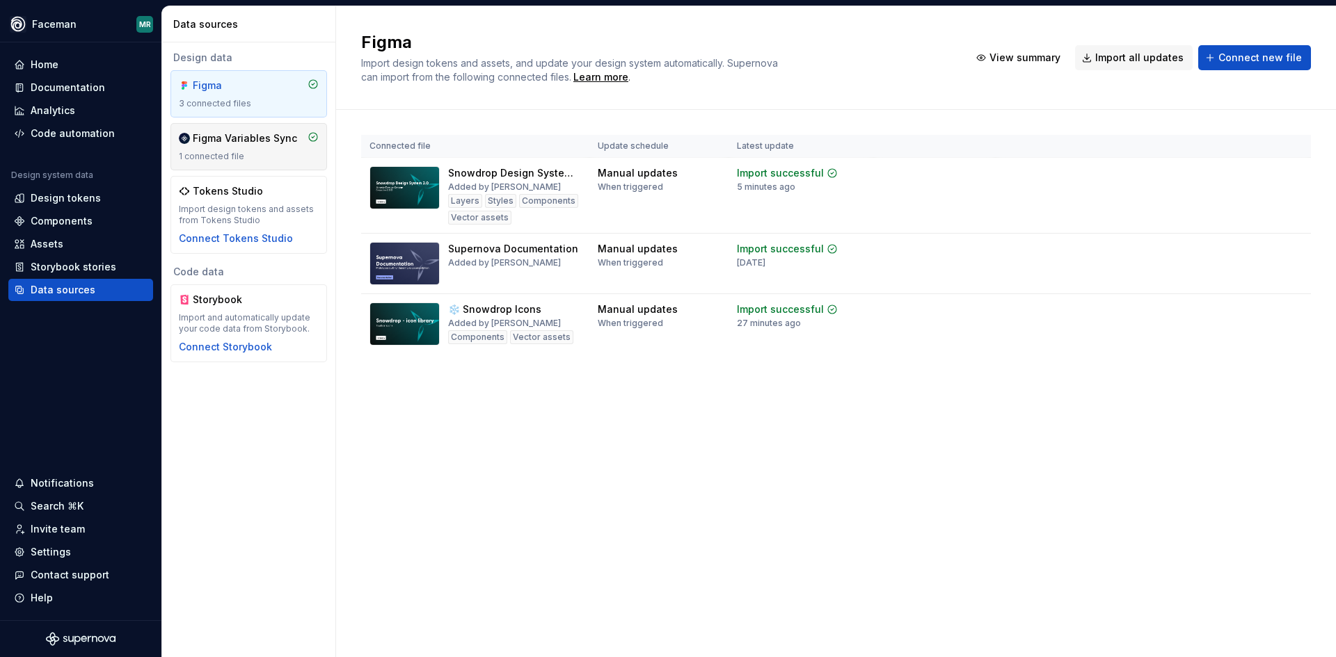
click at [214, 125] on div "Figma Variables Sync 1 connected file" at bounding box center [248, 146] width 157 height 47
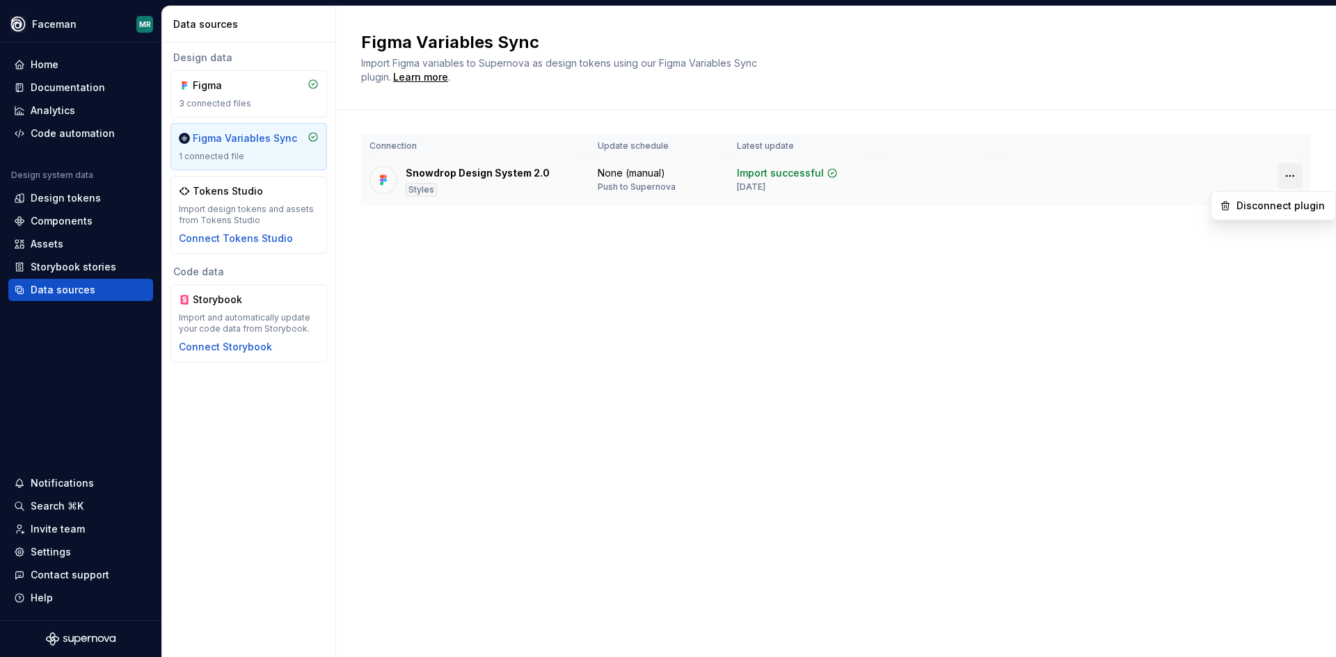
click at [1285, 173] on html "Faceman MR Home Documentation Analytics Code automation Design system data Desi…" at bounding box center [668, 328] width 1336 height 657
click at [998, 314] on html "Faceman MR Home Documentation Analytics Code automation Design system data Desi…" at bounding box center [668, 328] width 1336 height 657
click at [232, 97] on div "Figma 3 connected files" at bounding box center [249, 94] width 140 height 31
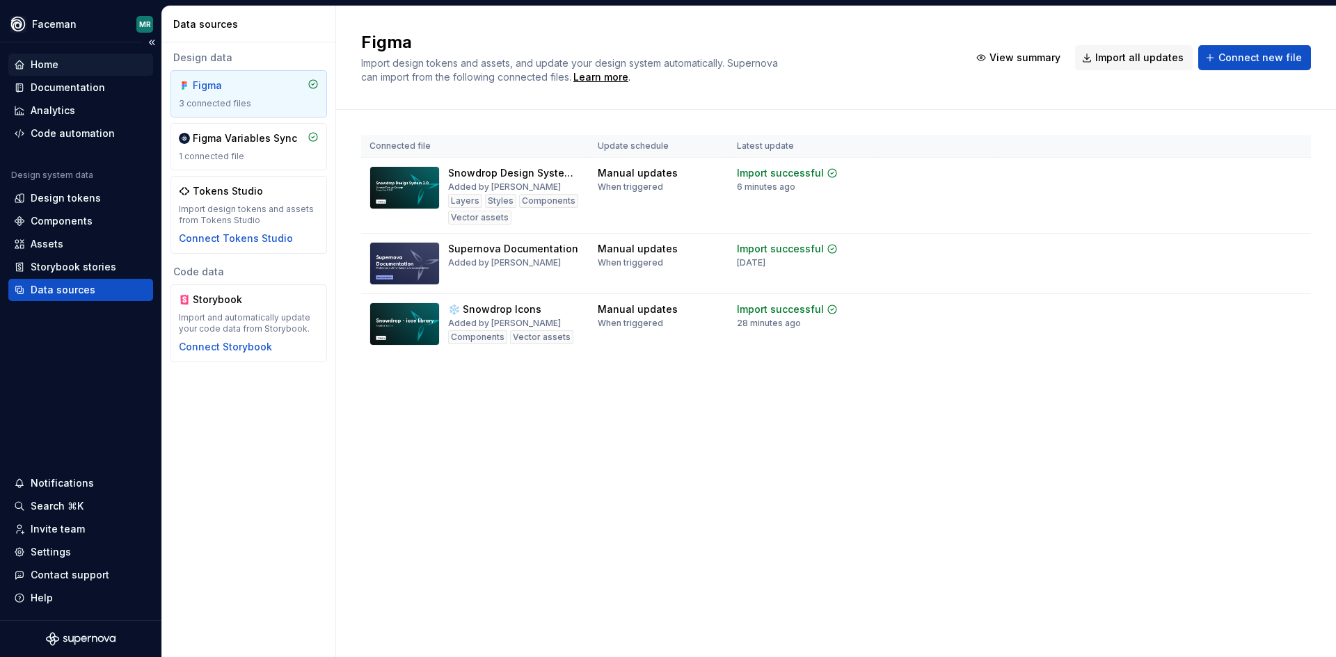
click at [51, 63] on div "Home" at bounding box center [45, 65] width 28 height 14
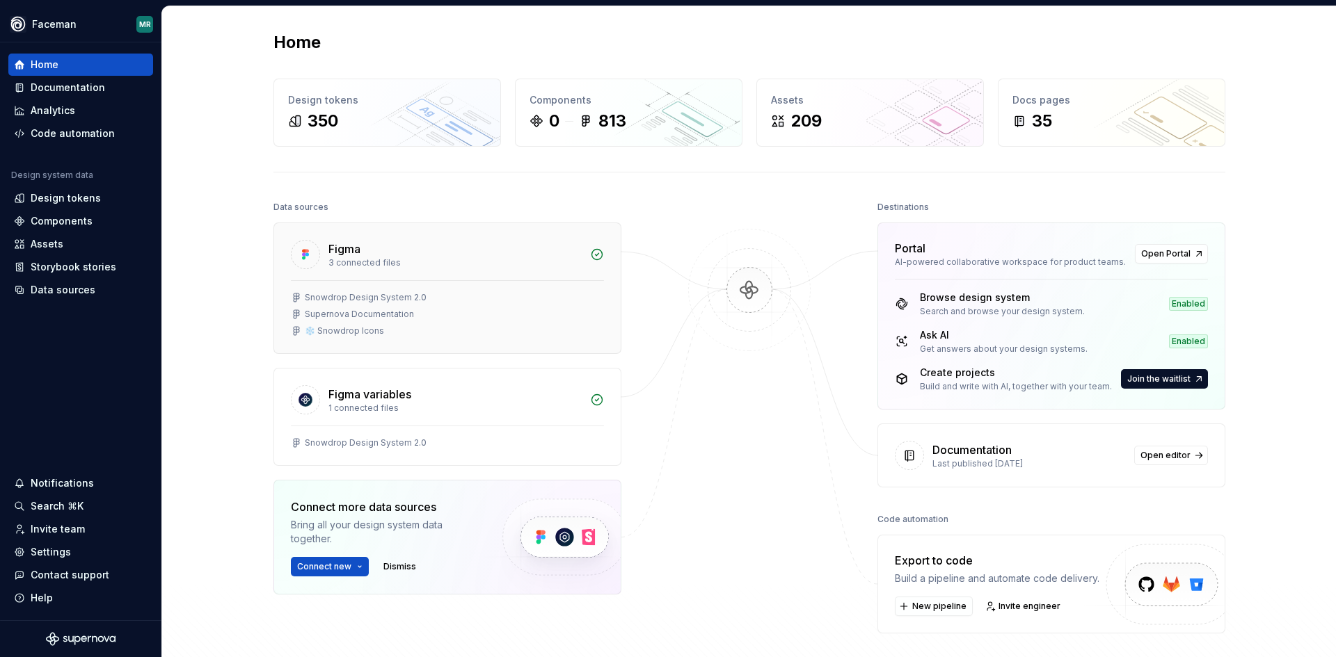
click at [499, 251] on div "Figma" at bounding box center [454, 249] width 253 height 17
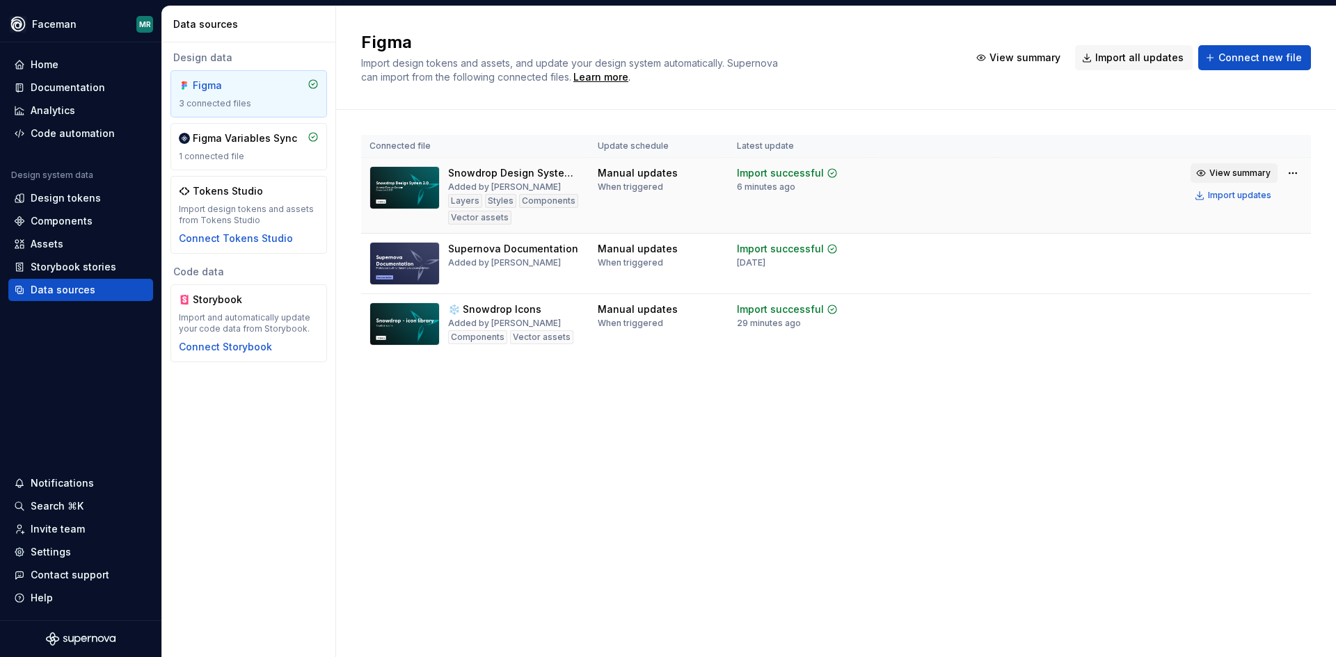
click at [1240, 175] on span "View summary" at bounding box center [1239, 173] width 61 height 11
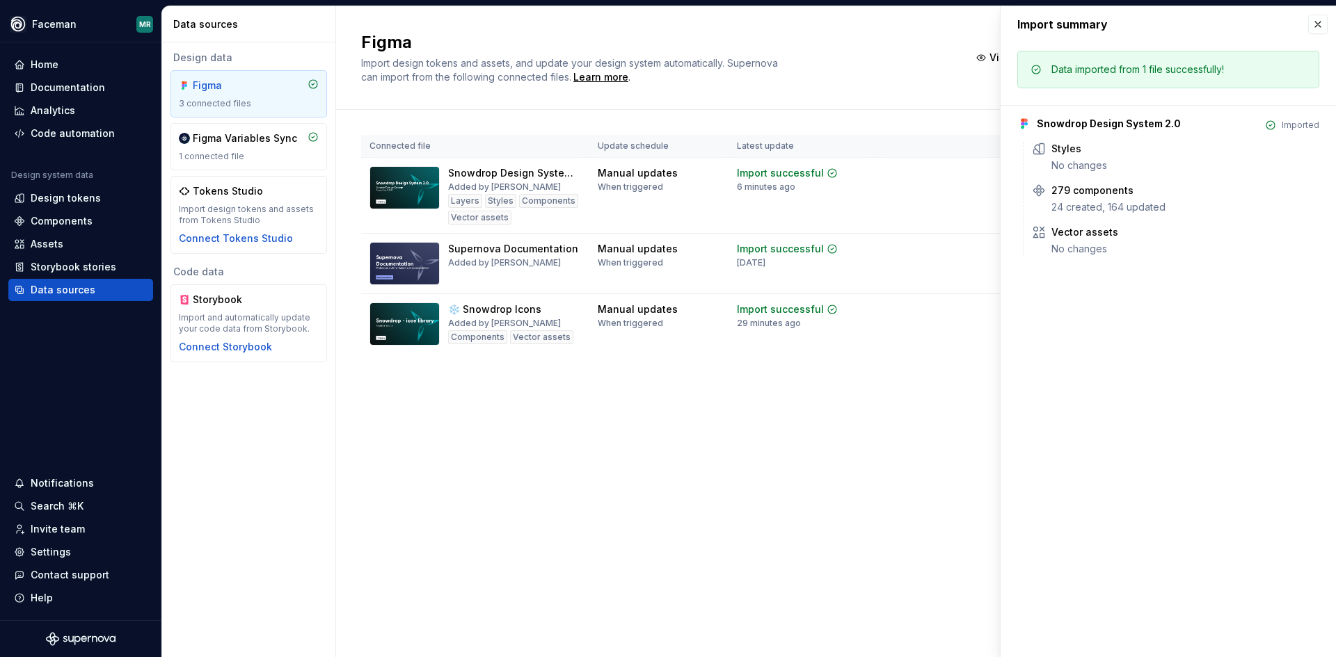
click at [918, 428] on div "Figma Import design tokens and assets, and update your design system automatica…" at bounding box center [836, 331] width 1000 height 651
click at [1318, 28] on button "button" at bounding box center [1317, 24] width 19 height 19
